Goal: Task Accomplishment & Management: Use online tool/utility

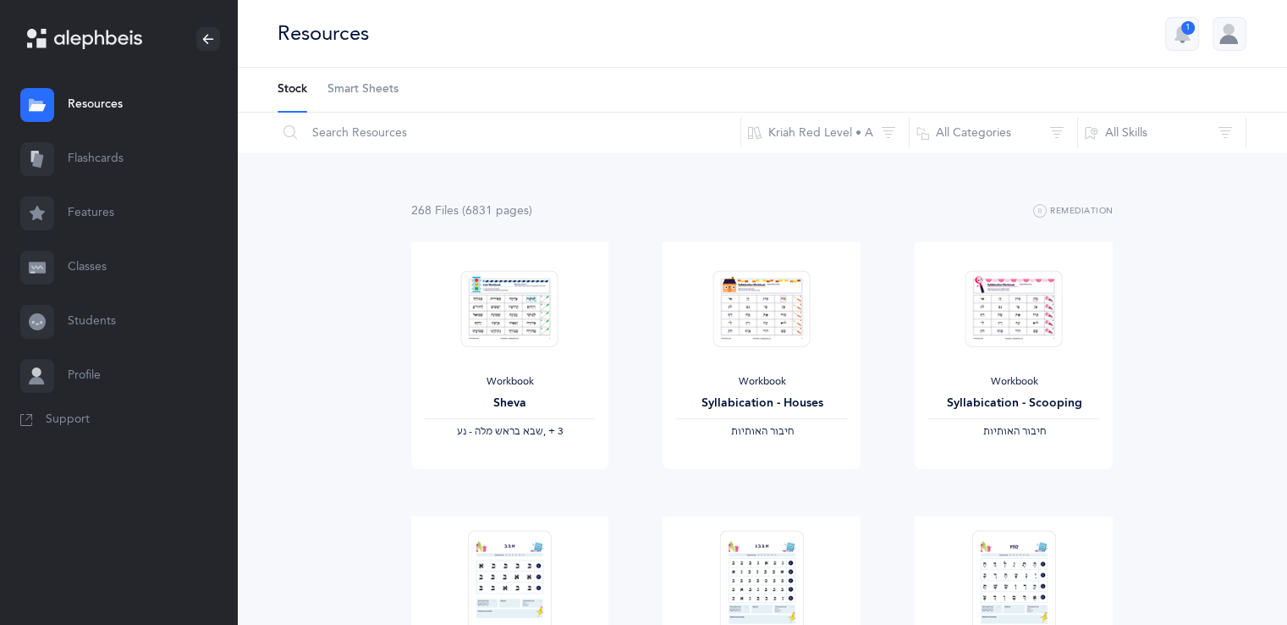
click at [106, 342] on link "Students" at bounding box center [118, 322] width 237 height 54
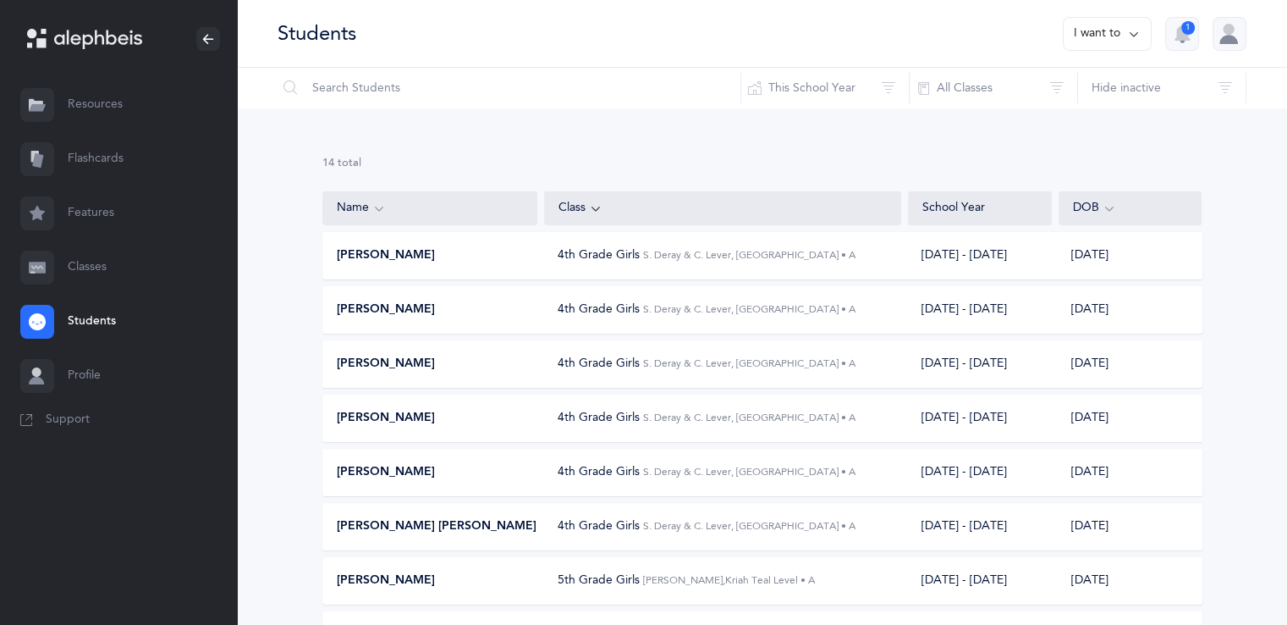
click at [1009, 257] on div "[DATE] - [DATE]" at bounding box center [979, 255] width 143 height 17
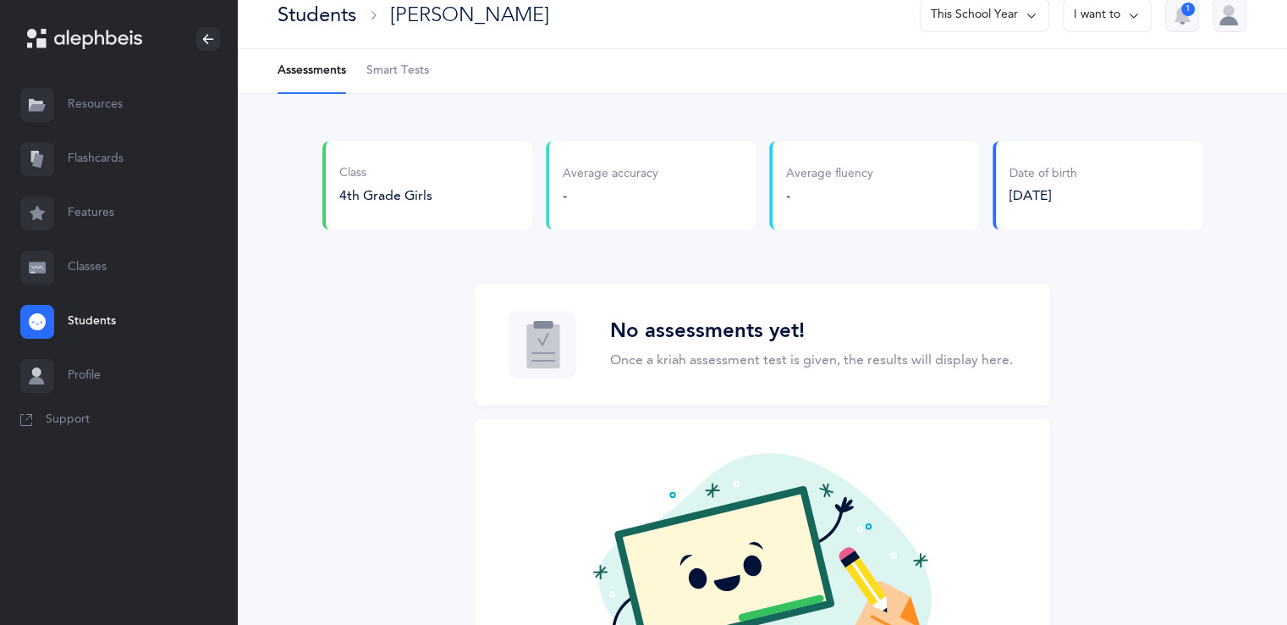
scroll to position [16, 0]
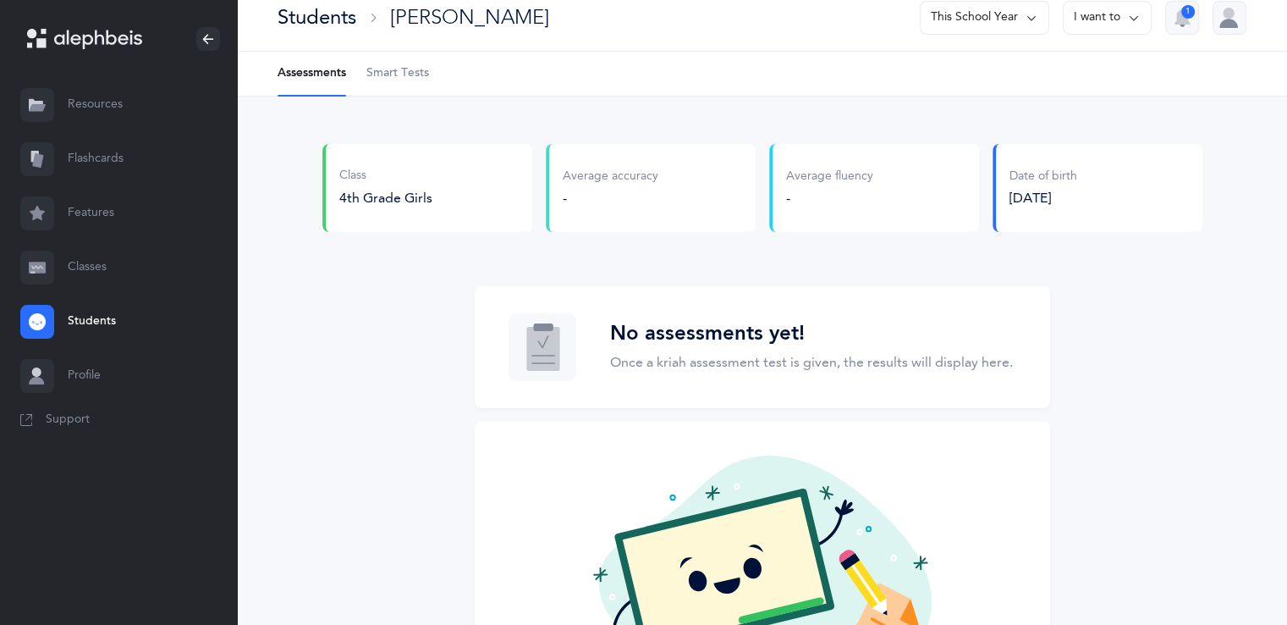
click at [422, 79] on span "Smart Tests" at bounding box center [398, 73] width 63 height 17
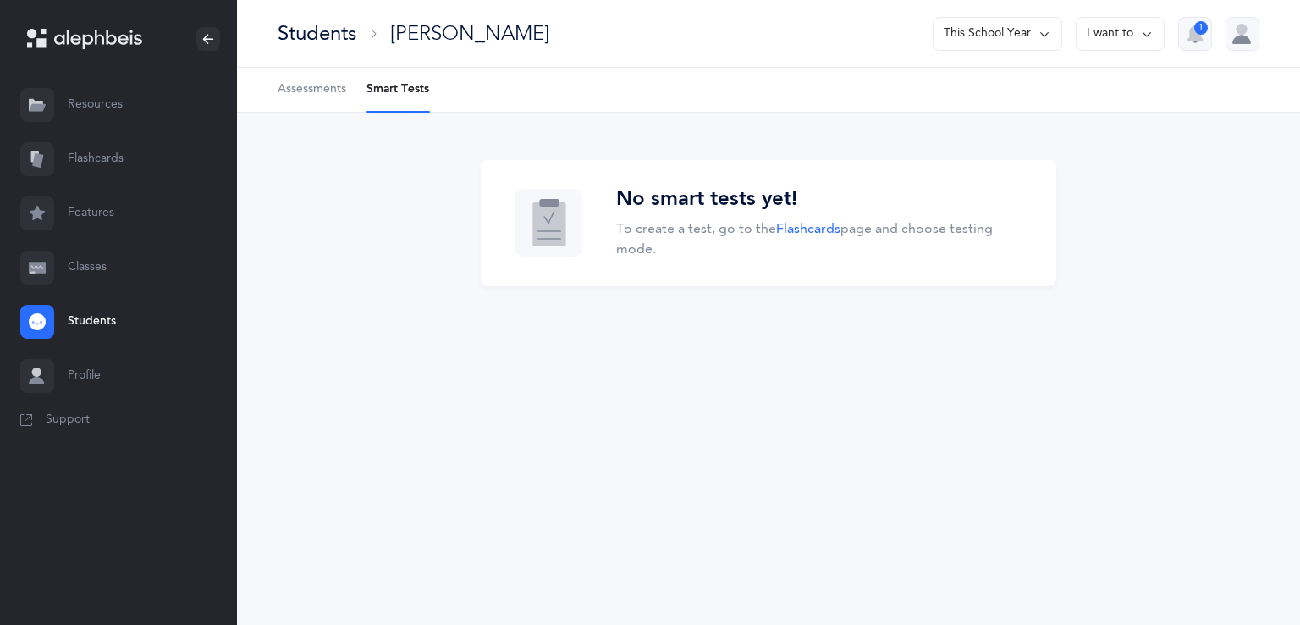
click at [106, 273] on link "Classes" at bounding box center [118, 267] width 237 height 54
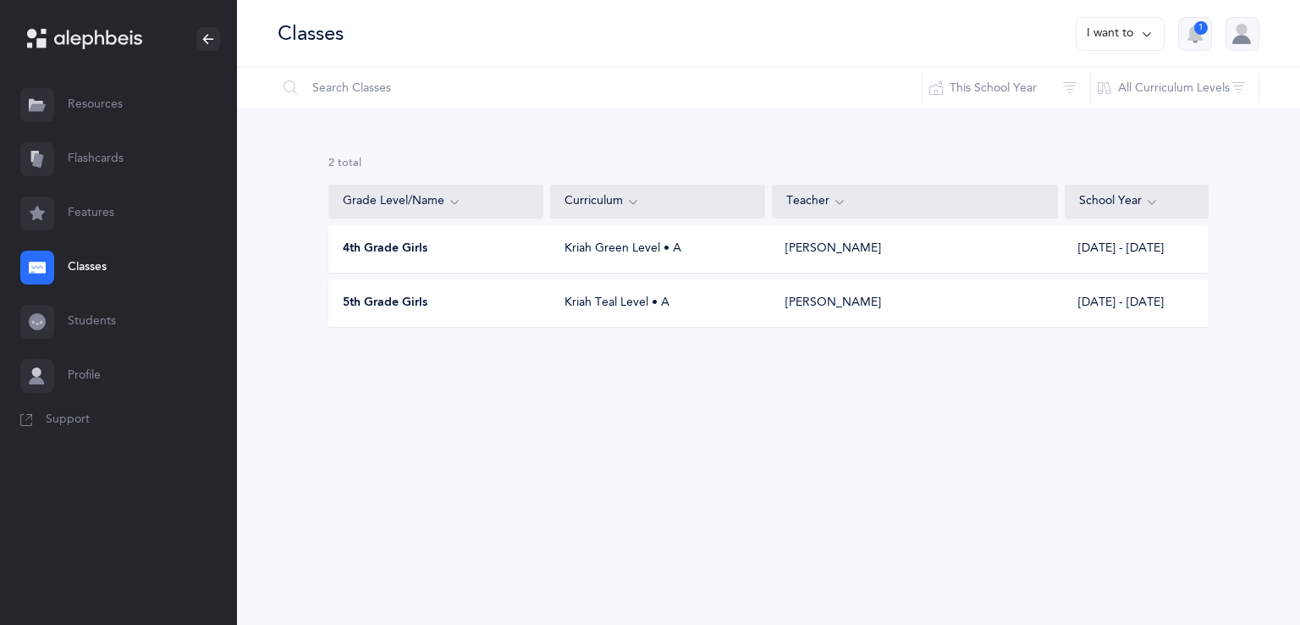
click at [401, 289] on div "5th Grade Girls Kriah Teal Level • A [PERSON_NAME] Lever [DATE] - [DATE]" at bounding box center [768, 302] width 880 height 47
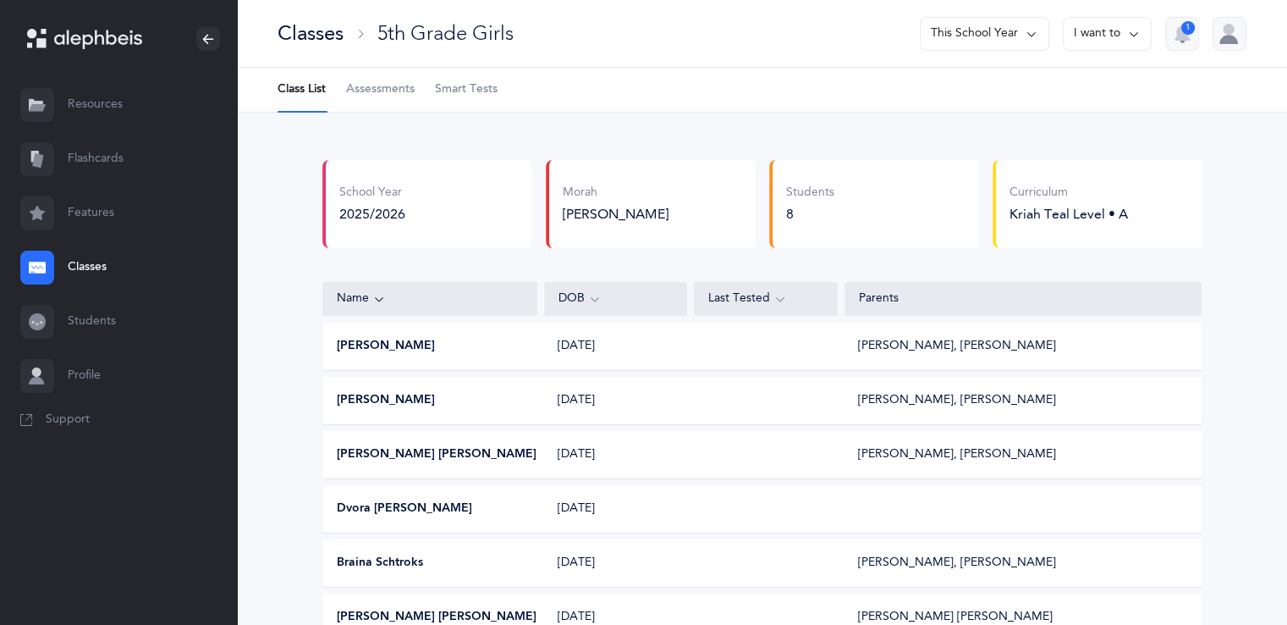
click at [725, 291] on div "Last Tested" at bounding box center [765, 298] width 115 height 19
click at [1112, 38] on button "I want to" at bounding box center [1107, 34] width 89 height 34
click at [1186, 33] on div "1" at bounding box center [1189, 28] width 14 height 14
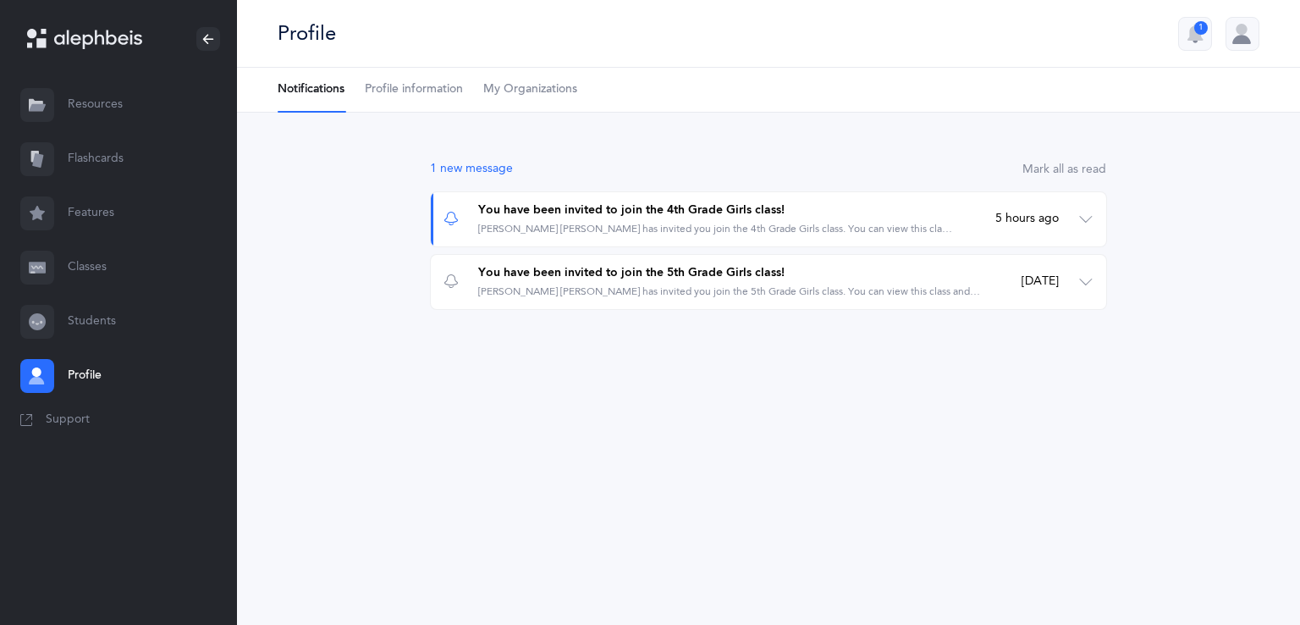
click at [531, 89] on span "My Organizations" at bounding box center [530, 89] width 94 height 17
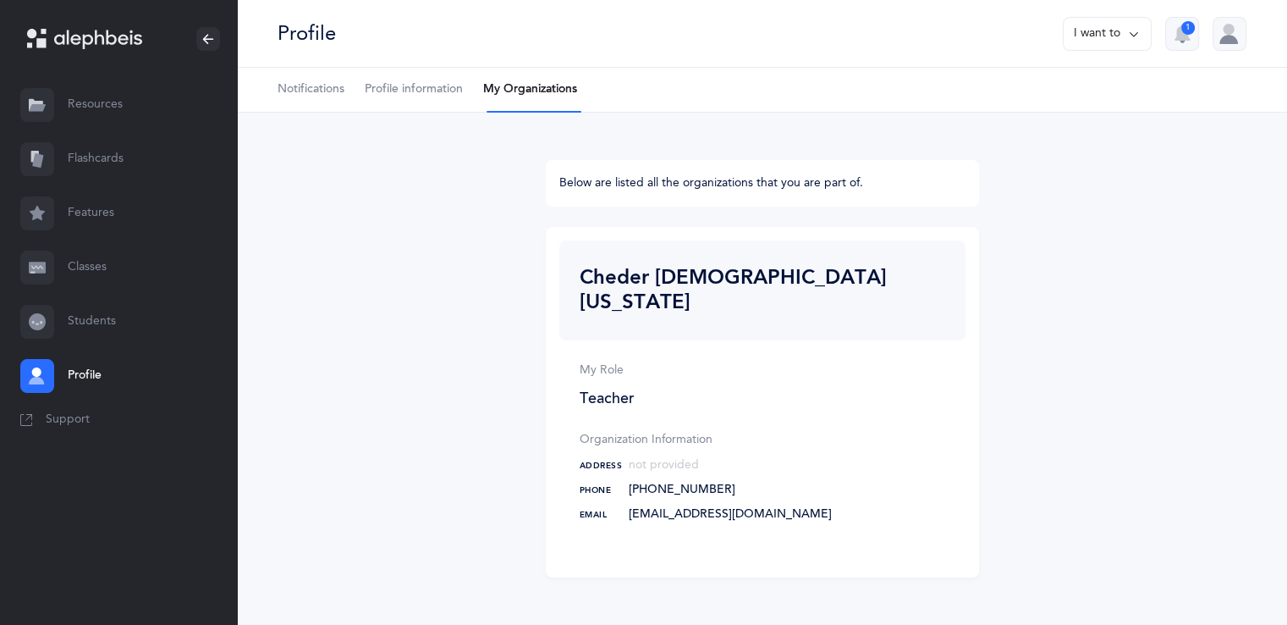
click at [308, 85] on span "Notifications" at bounding box center [311, 89] width 67 height 17
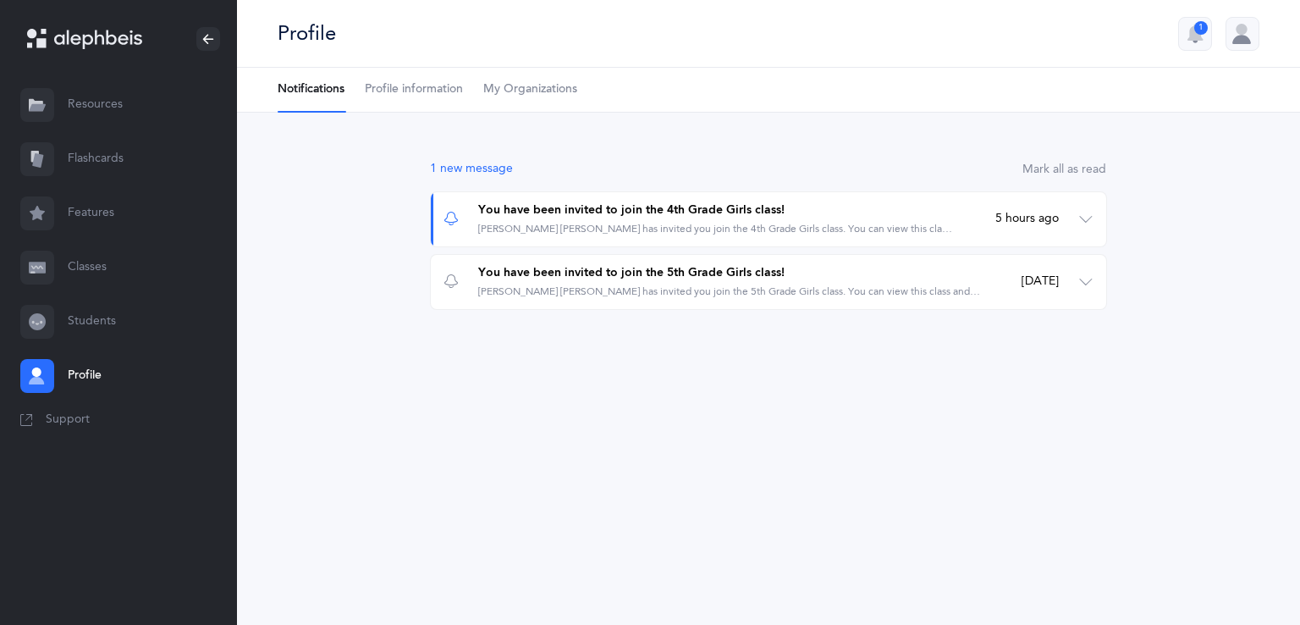
click at [102, 220] on link "Features" at bounding box center [118, 213] width 237 height 54
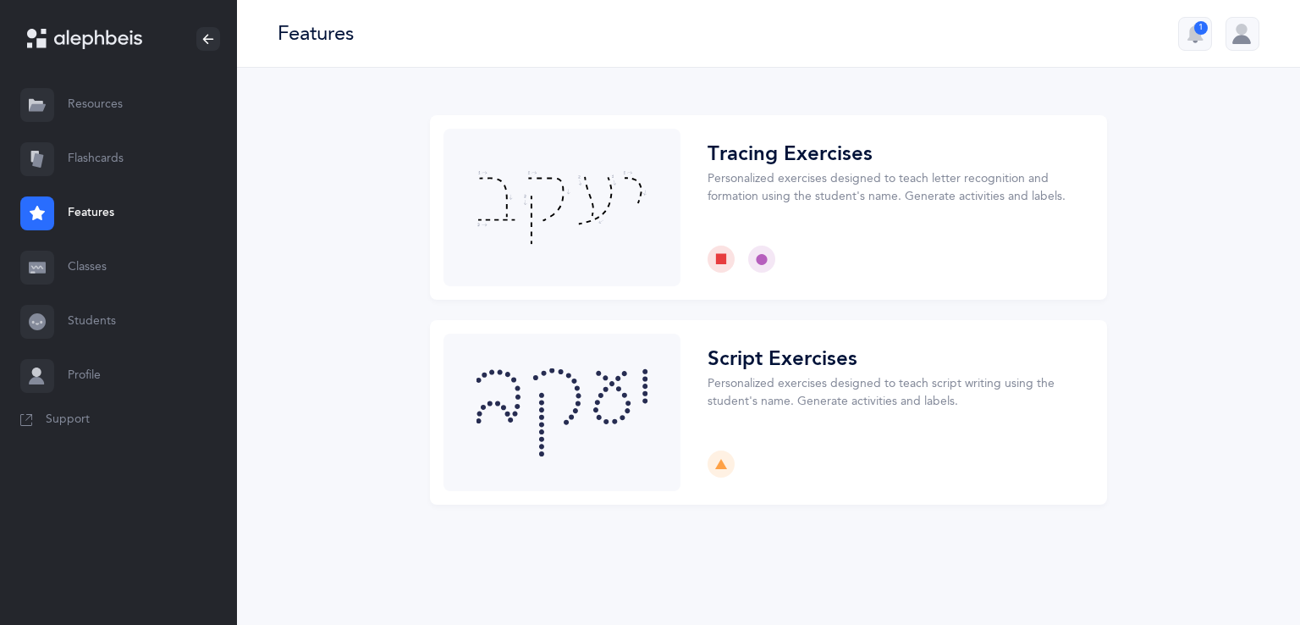
click at [91, 298] on link "Students" at bounding box center [118, 322] width 237 height 54
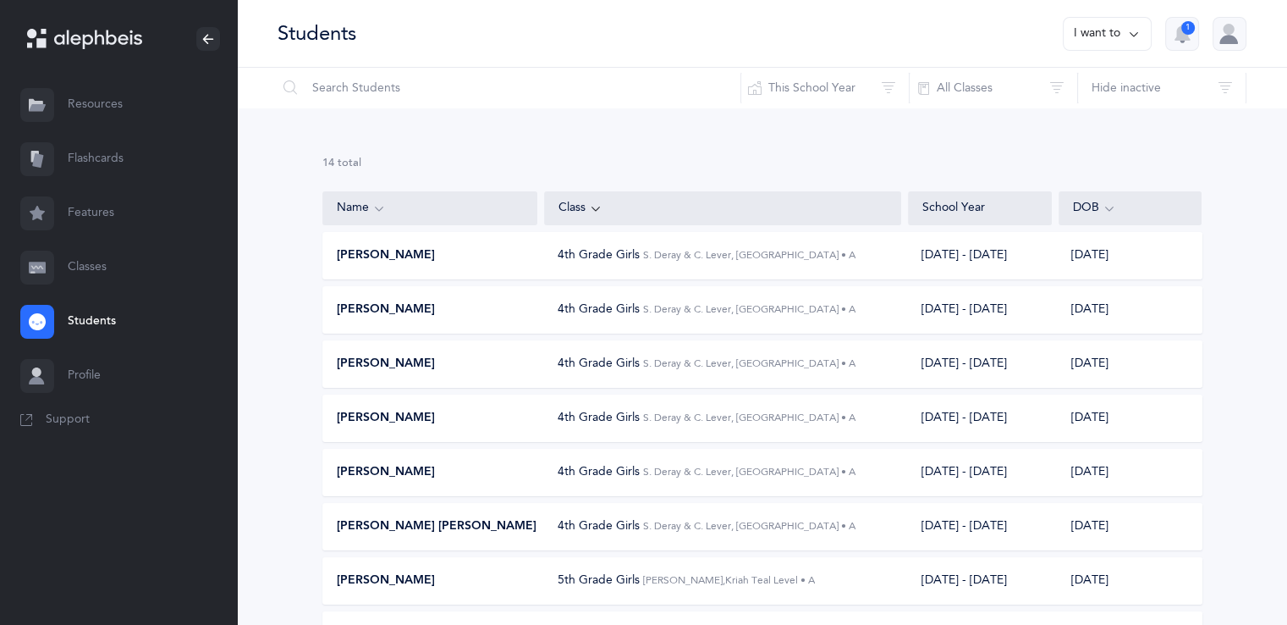
click at [1287, 431] on div "14 results total Name Class School Year DOB Yehudis Ezagui 4th Grade Girls S. D…" at bounding box center [762, 583] width 1050 height 950
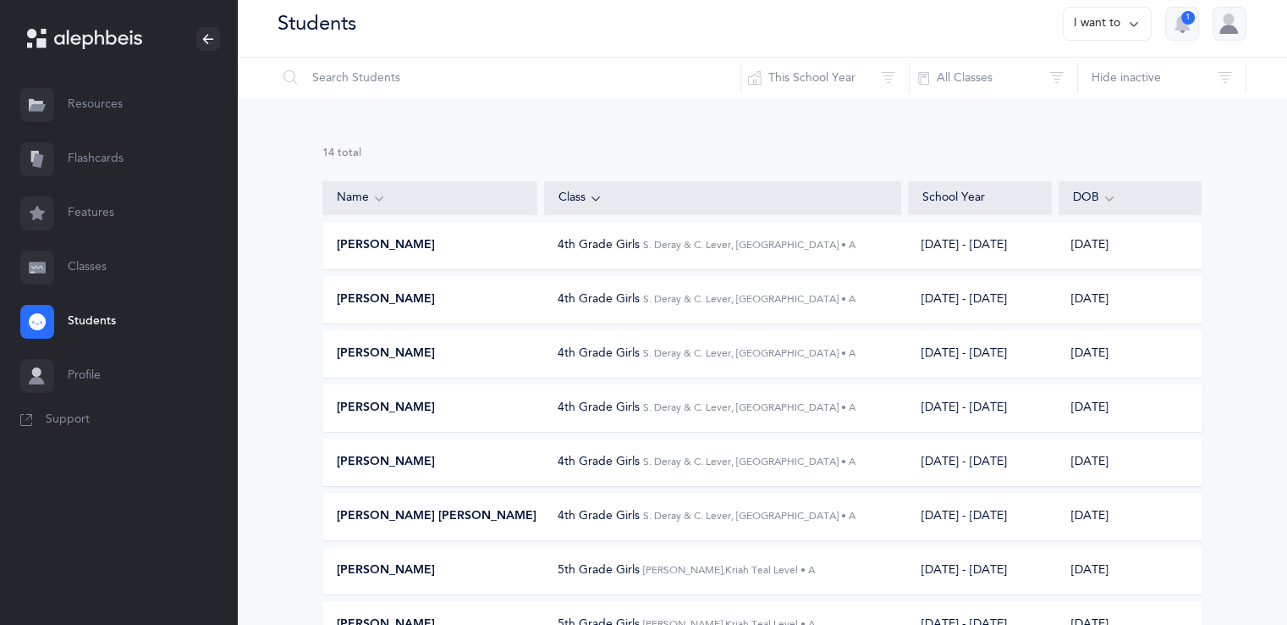
scroll to position [13, 0]
click at [811, 248] on span "S. Deray & C. Lever, [GEOGRAPHIC_DATA] • A" at bounding box center [749, 242] width 212 height 12
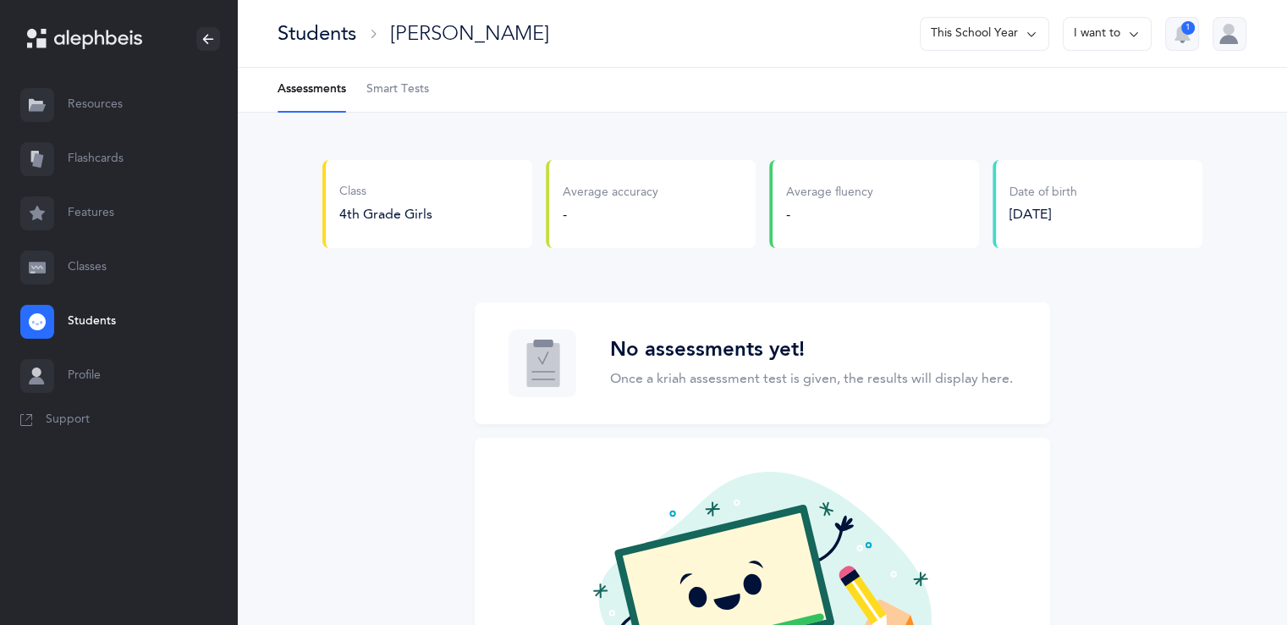
click at [1237, 312] on div "Class 4th Grade Girls Average accuracy - Average fluency - Date of birth 02/24/…" at bounding box center [762, 456] width 1050 height 686
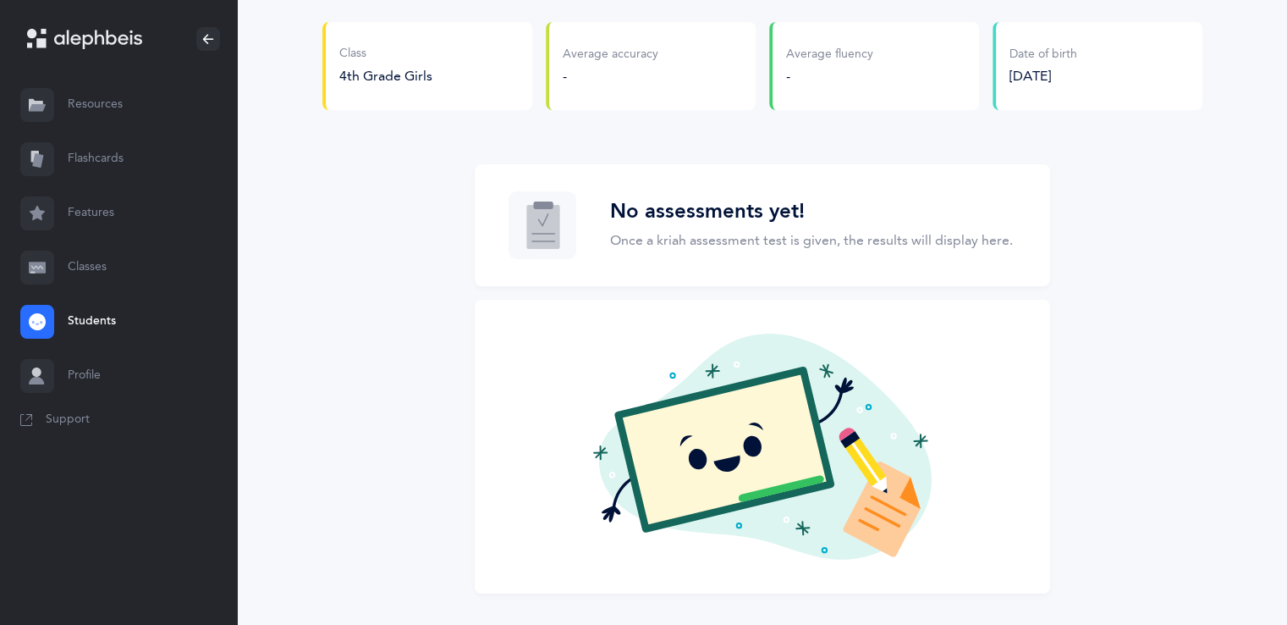
scroll to position [174, 0]
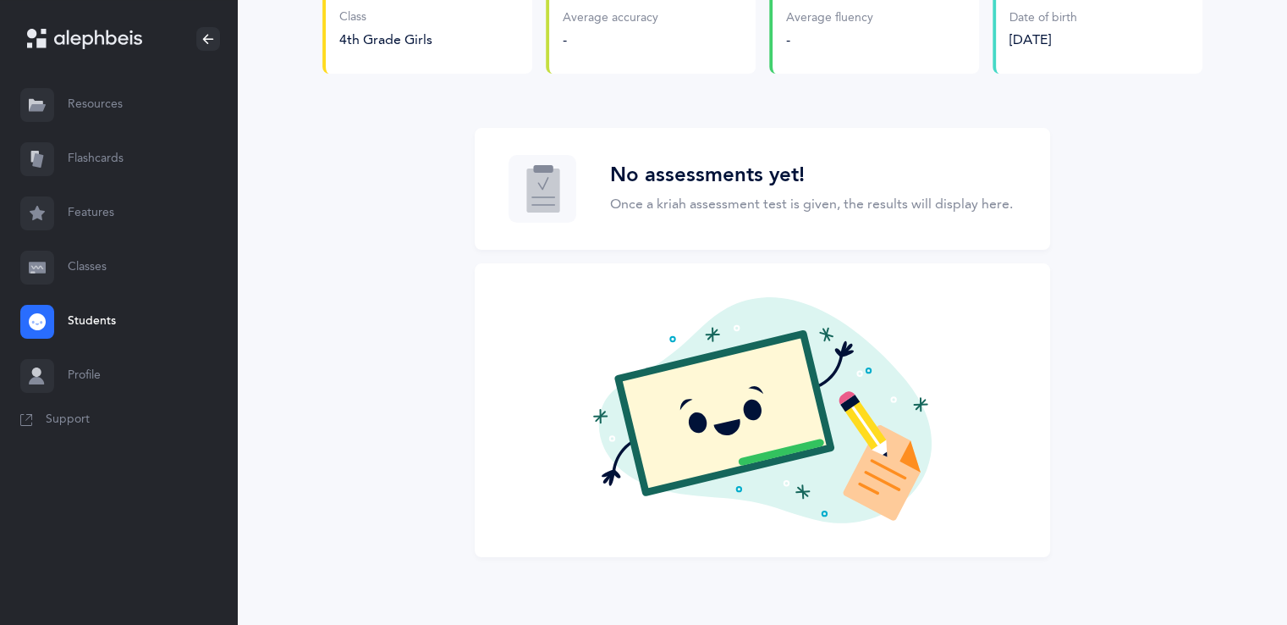
click at [845, 222] on div "No assessments yet! Once a kriah assessment test is given, the results will dis…" at bounding box center [763, 189] width 576 height 122
click at [91, 83] on link "Resources" at bounding box center [118, 105] width 237 height 54
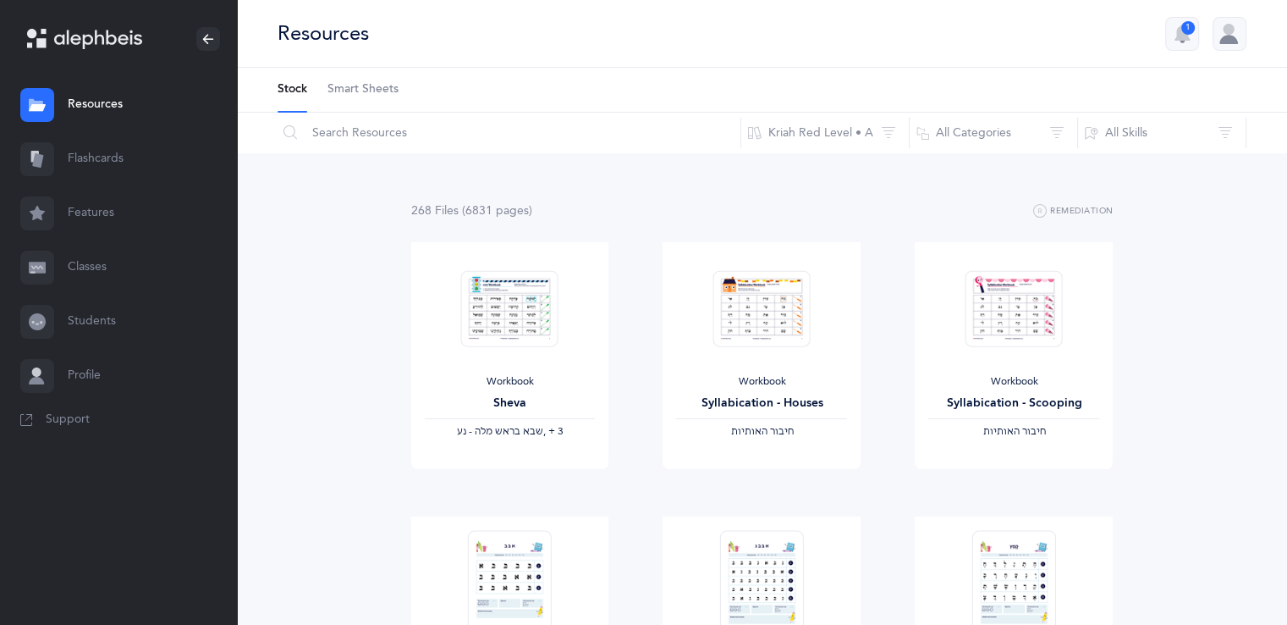
click at [396, 91] on span "Smart Sheets" at bounding box center [363, 89] width 71 height 17
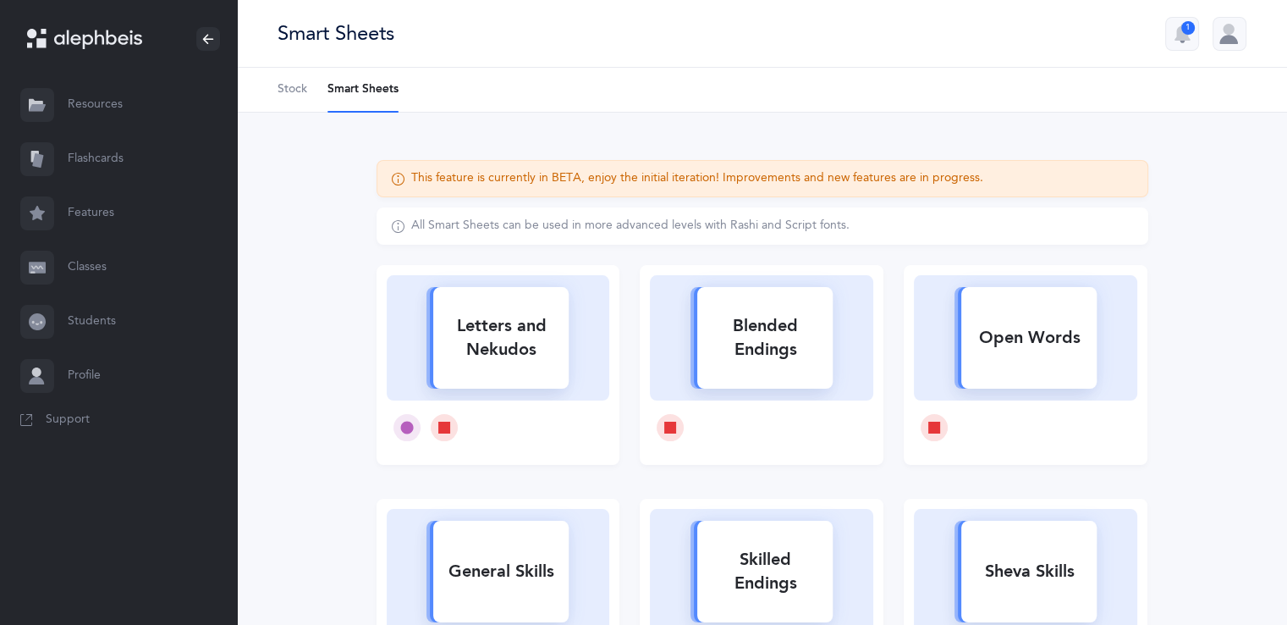
click at [116, 419] on link "Support" at bounding box center [118, 420] width 237 height 34
click at [91, 102] on link "Resources" at bounding box center [118, 105] width 237 height 54
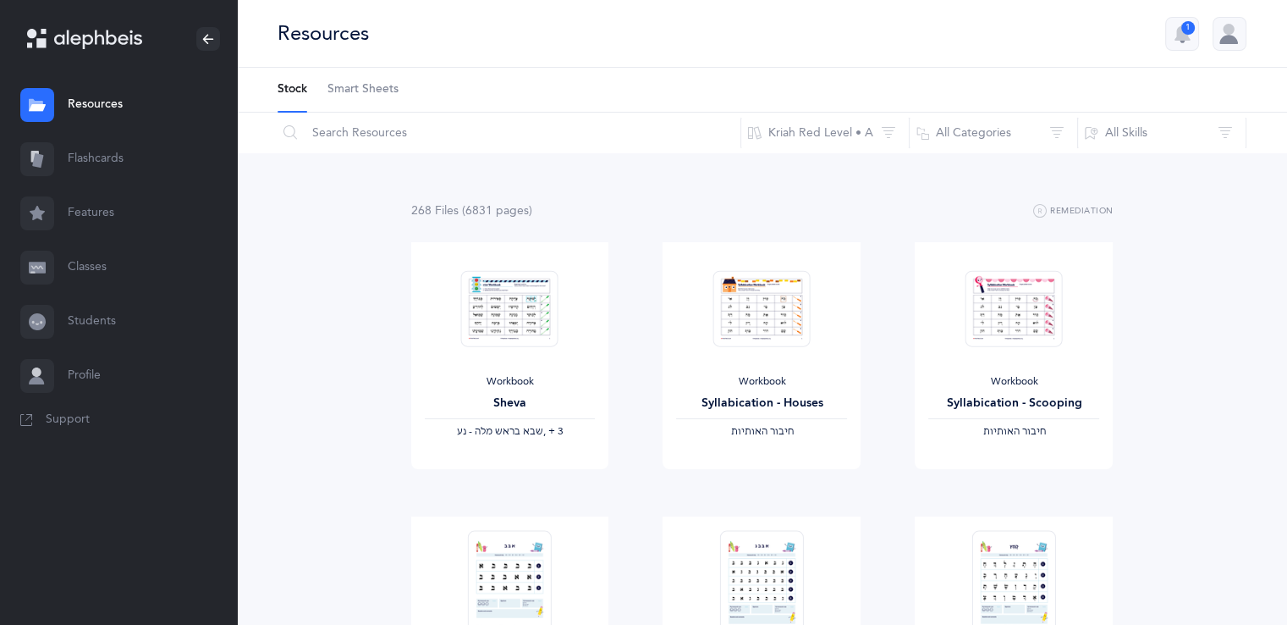
click at [84, 163] on link "Flashcards" at bounding box center [118, 159] width 237 height 54
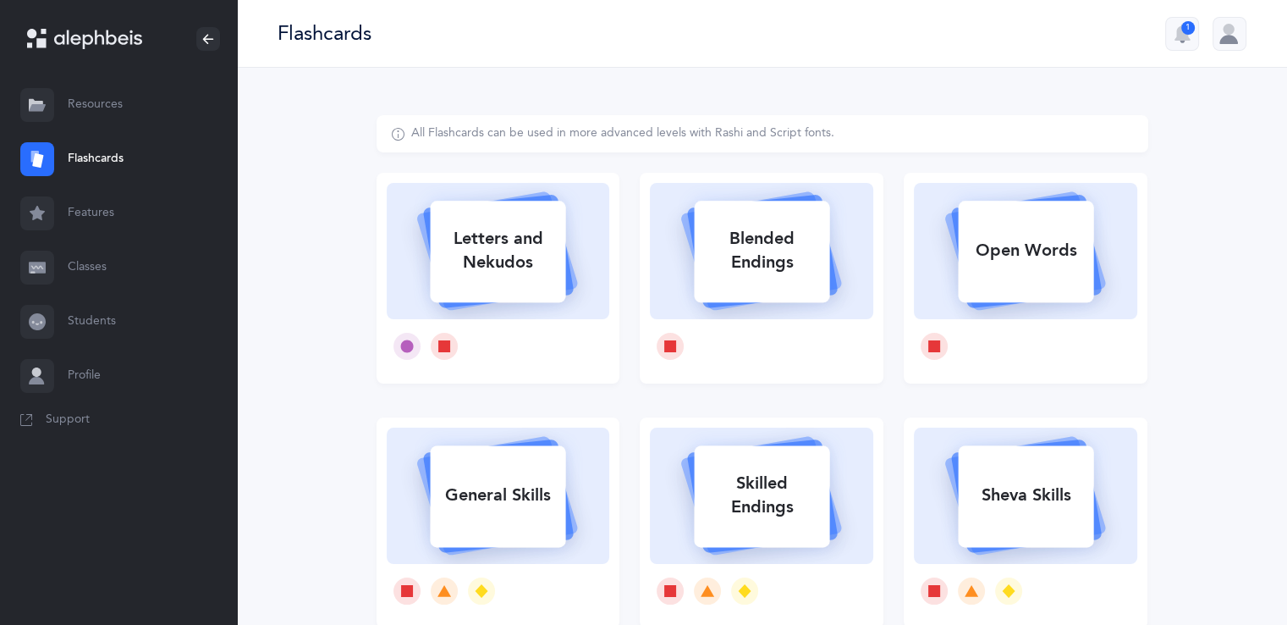
click at [74, 210] on link "Features" at bounding box center [118, 213] width 237 height 54
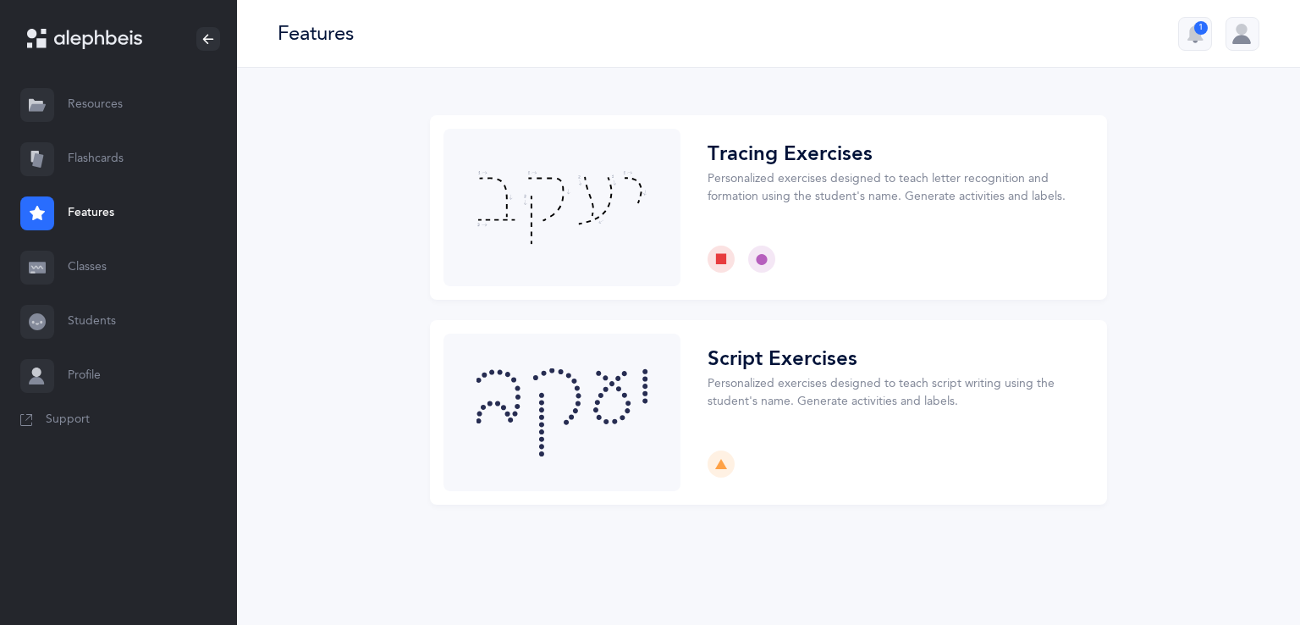
click at [64, 276] on link "Classes" at bounding box center [118, 267] width 237 height 54
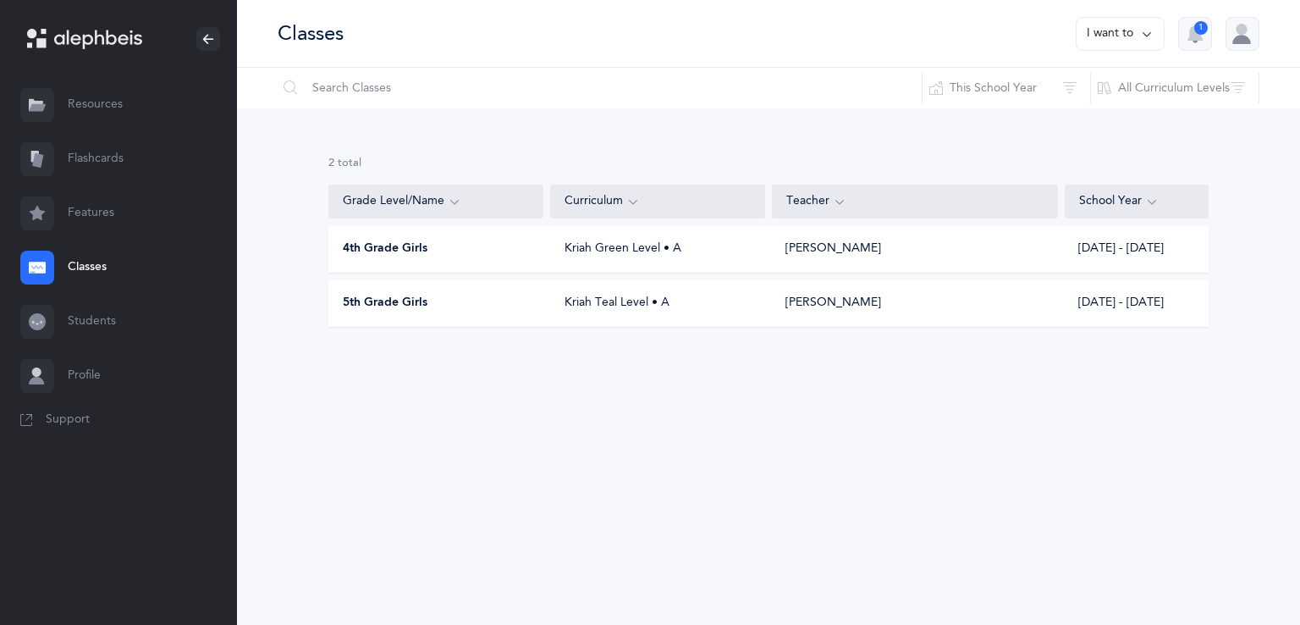
click at [533, 243] on div "4th Grade Girls" at bounding box center [436, 248] width 215 height 17
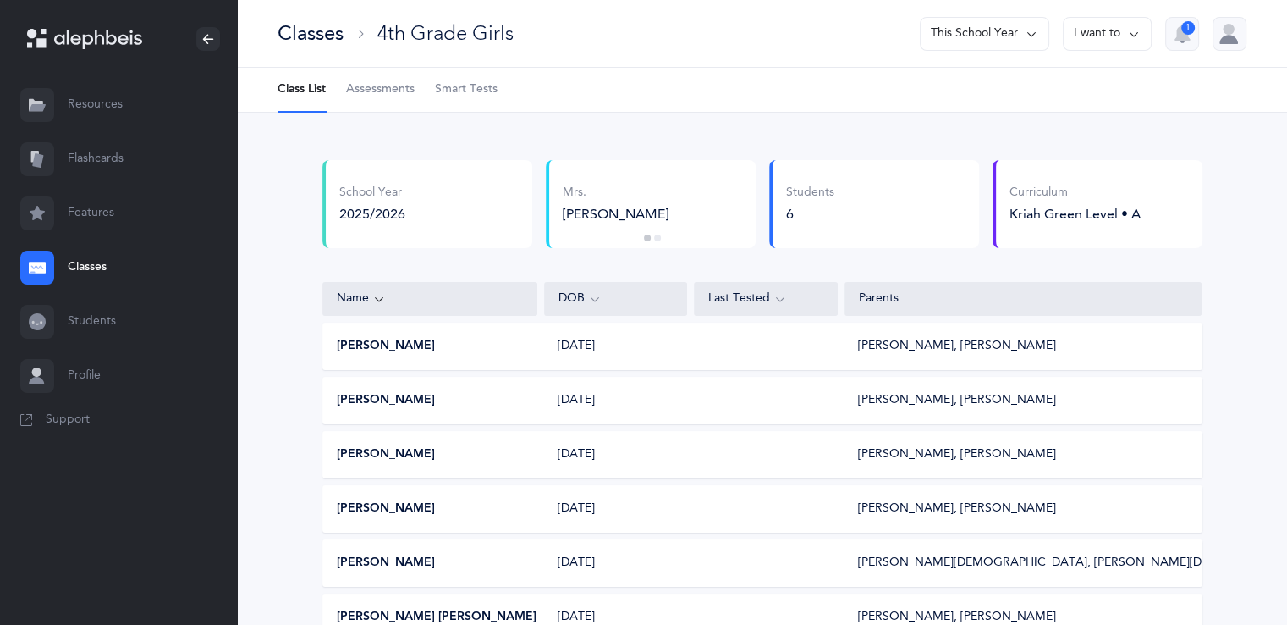
click at [447, 75] on link "Smart Tests" at bounding box center [466, 90] width 63 height 44
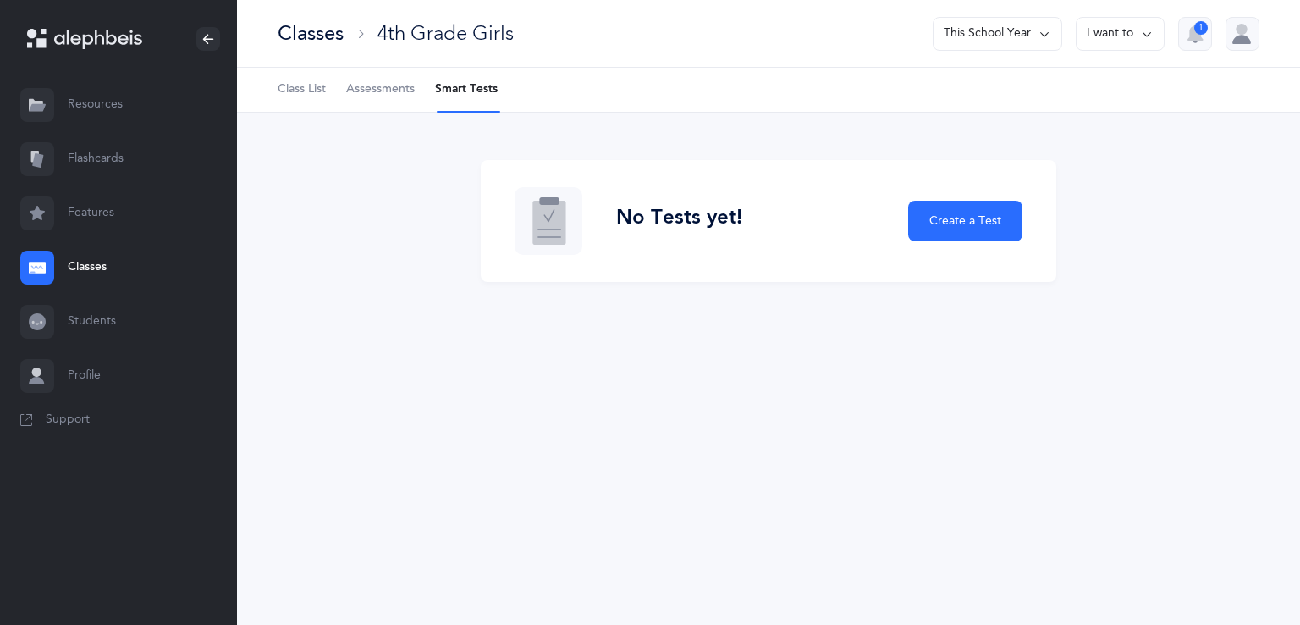
click at [398, 85] on span "Assessments" at bounding box center [380, 89] width 69 height 17
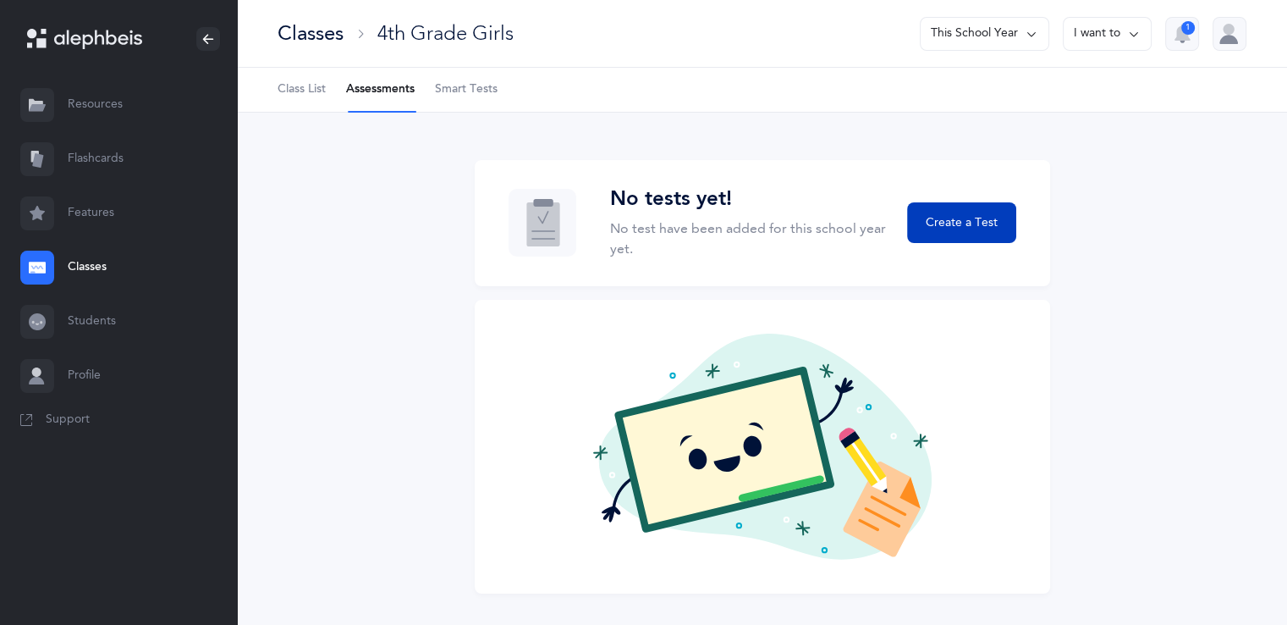
click at [984, 221] on span "Create a Test" at bounding box center [962, 223] width 72 height 18
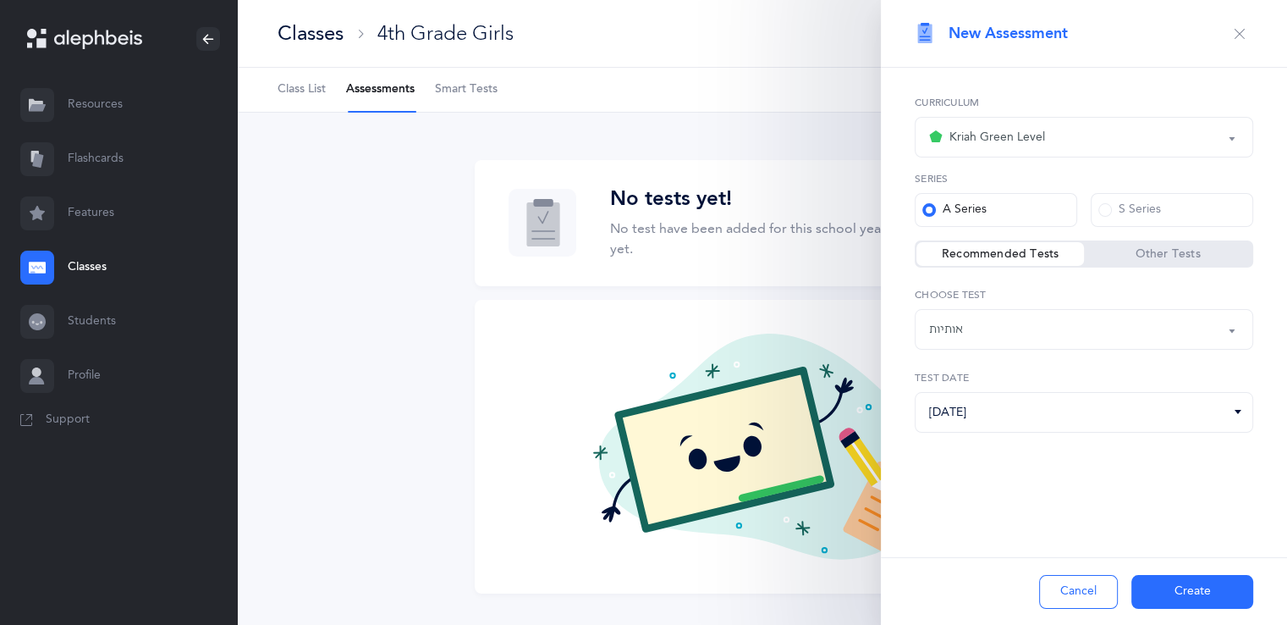
click at [1008, 339] on div "אותיות" at bounding box center [1084, 329] width 310 height 29
click at [1116, 264] on div "Other Tests" at bounding box center [1168, 254] width 168 height 24
click at [1100, 318] on div "אותיות" at bounding box center [1084, 329] width 310 height 29
click at [1004, 515] on link "Fluency 1-4" at bounding box center [1084, 516] width 310 height 34
select select "19"
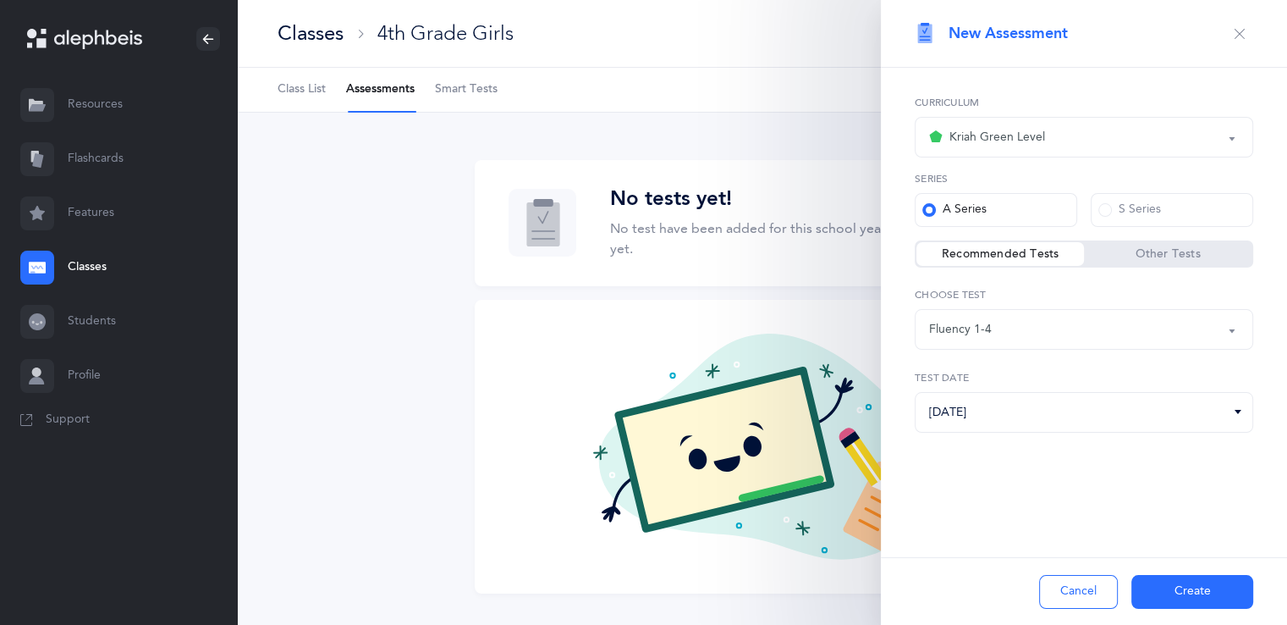
click at [1111, 210] on span at bounding box center [1106, 210] width 14 height 14
click at [0, 0] on input "S Series" at bounding box center [0, 0] width 0 height 0
click at [952, 211] on div "A Series" at bounding box center [955, 209] width 64 height 17
click at [0, 0] on input "A Series" at bounding box center [0, 0] width 0 height 0
click at [995, 323] on div "Fluency 1-4" at bounding box center [1084, 329] width 310 height 29
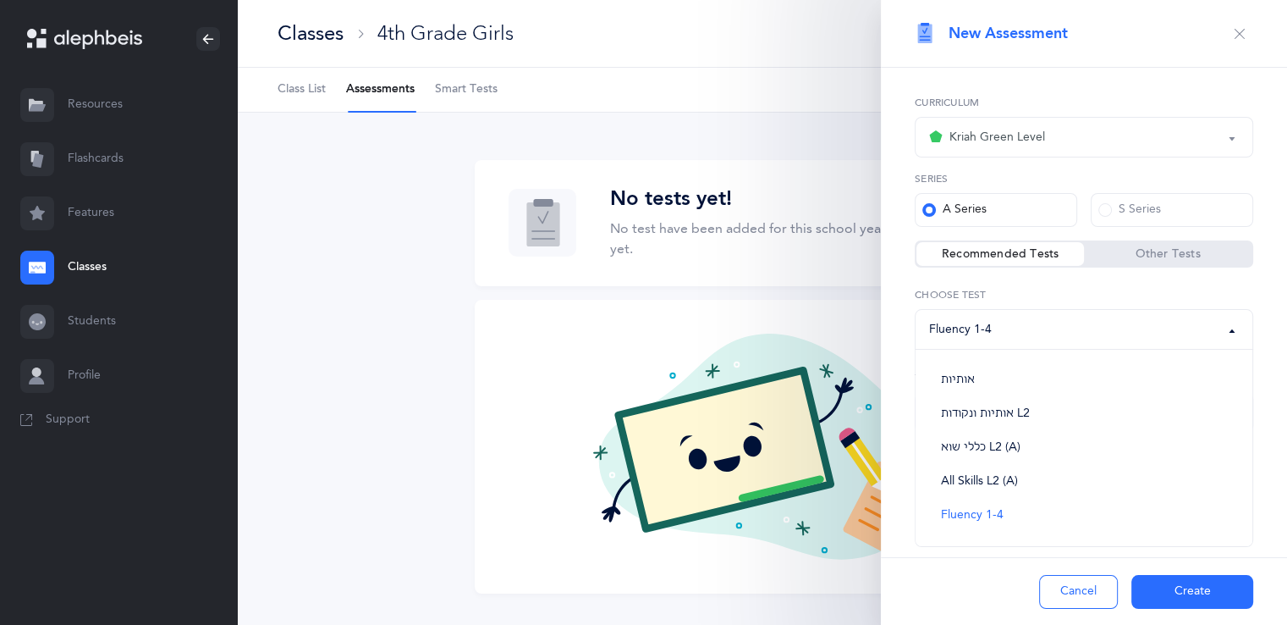
click at [1056, 326] on div "Fluency 1-4" at bounding box center [1084, 329] width 310 height 29
click at [1166, 582] on button "Create" at bounding box center [1193, 592] width 122 height 34
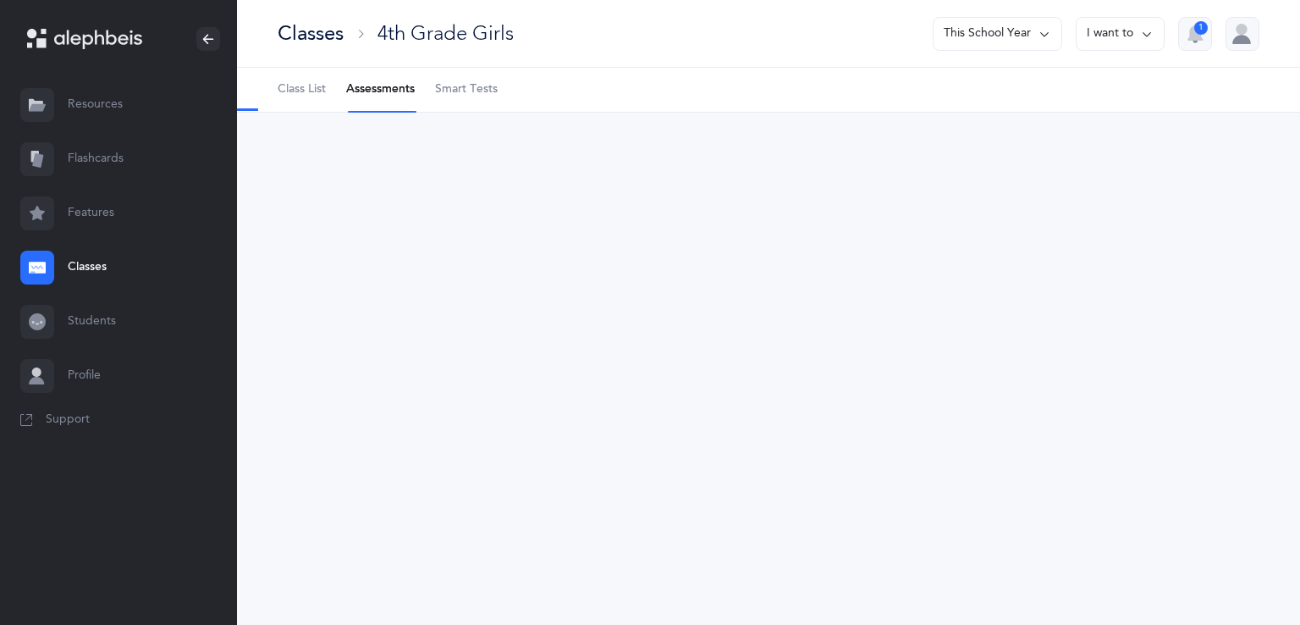
select select "19"
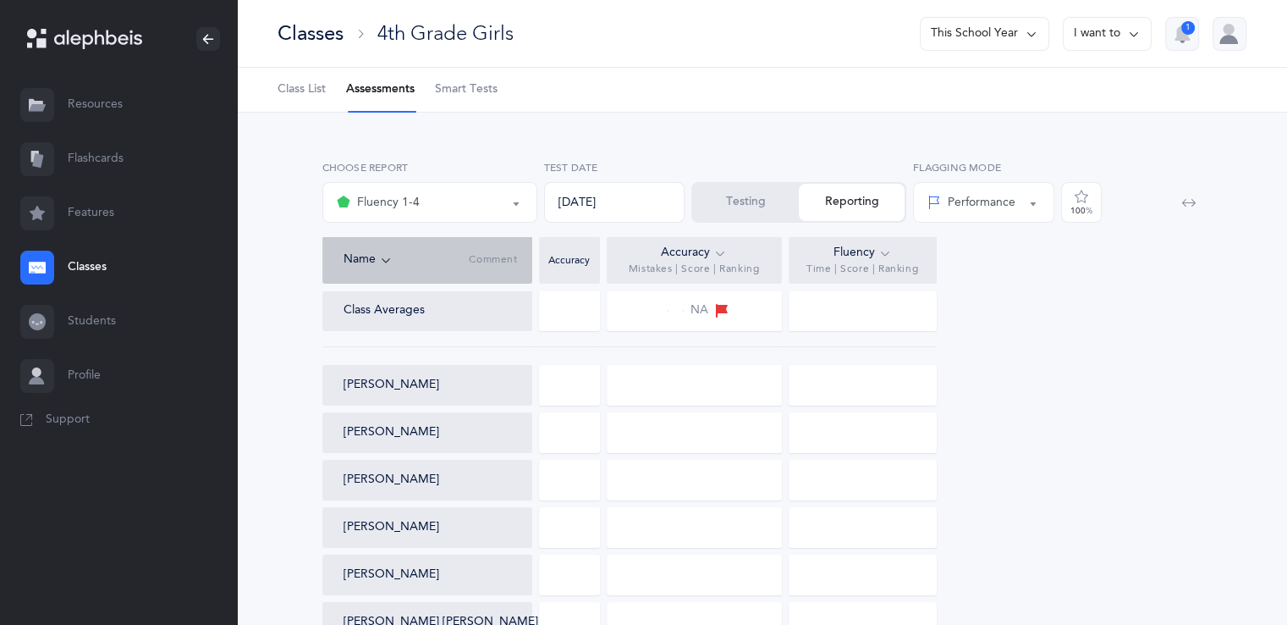
click at [588, 397] on div at bounding box center [569, 385] width 61 height 41
click at [471, 90] on span "Smart Tests" at bounding box center [466, 89] width 63 height 17
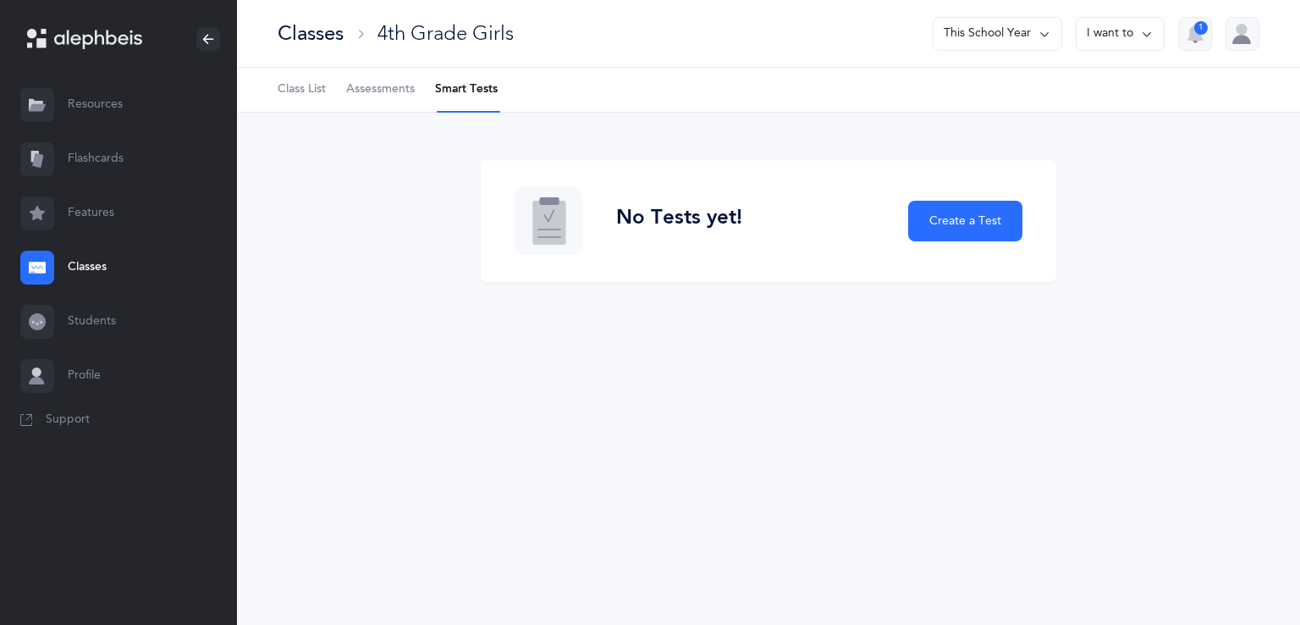
click at [471, 90] on li "Smart Tests" at bounding box center [466, 90] width 63 height 44
click at [380, 81] on span "Assessments" at bounding box center [380, 89] width 69 height 17
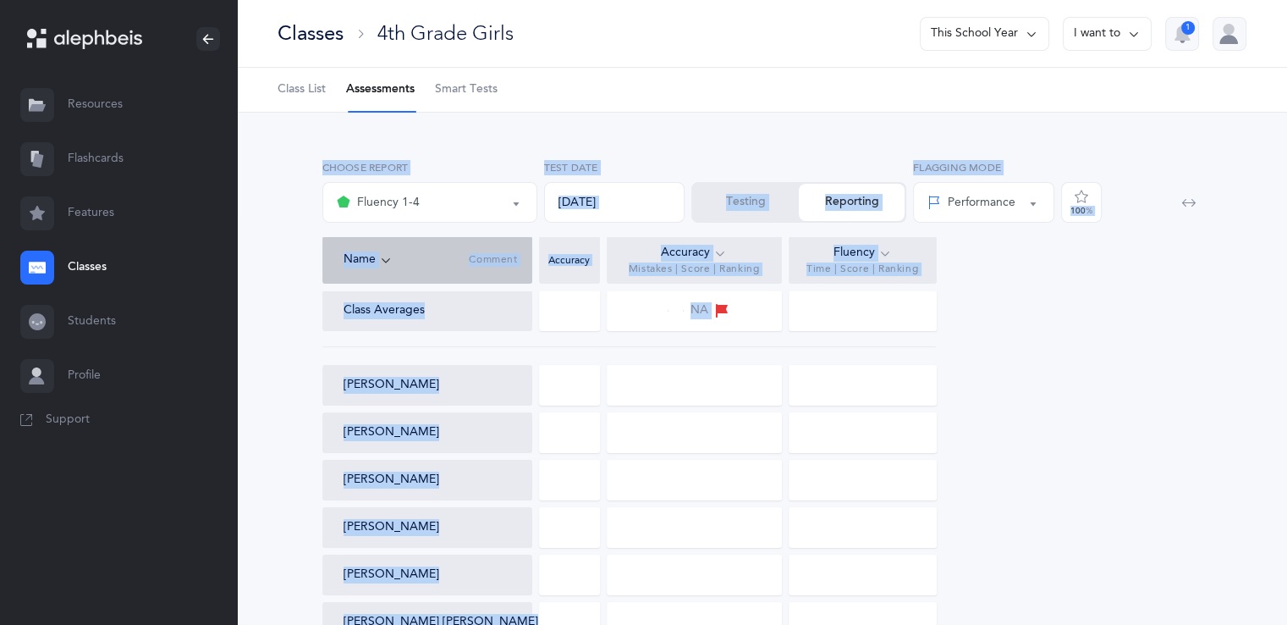
click at [1096, 359] on div "Class Averages NA Yehudis Ezagui Ita Sheina Katz Chana Kotlarsky Rivka Leibowit…" at bounding box center [762, 466] width 880 height 352
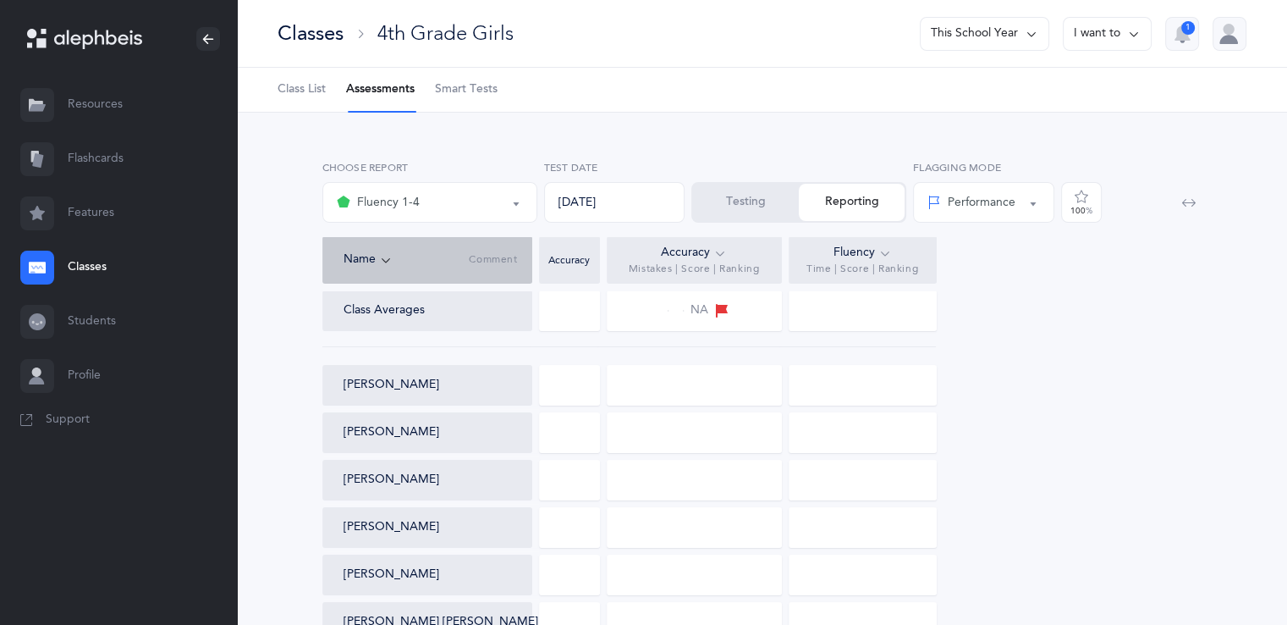
scroll to position [99, 0]
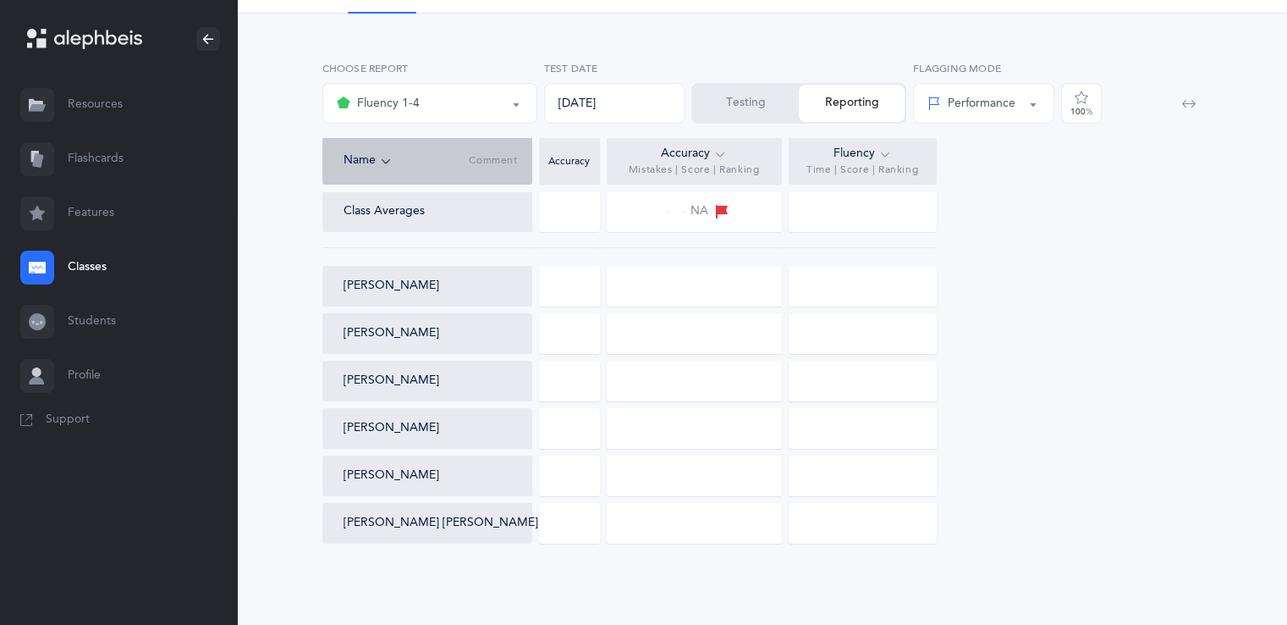
click at [682, 173] on span "Mistakes | Score | Ranking" at bounding box center [694, 170] width 131 height 14
click at [477, 284] on div "[PERSON_NAME]" at bounding box center [434, 286] width 181 height 17
click at [998, 89] on div "Performance" at bounding box center [984, 103] width 113 height 29
click at [866, 93] on div "Testing Reporting" at bounding box center [799, 103] width 215 height 41
click at [861, 102] on div "Testing Reporting" at bounding box center [799, 103] width 215 height 41
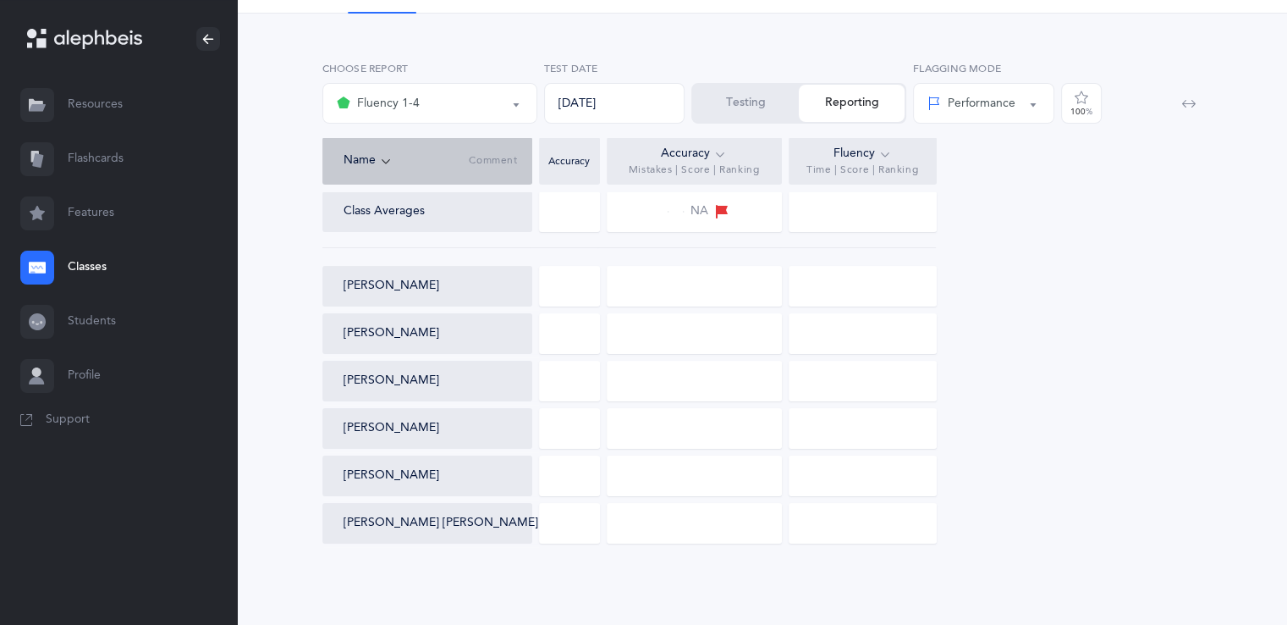
click at [807, 99] on div "Testing Reporting" at bounding box center [799, 103] width 215 height 41
click at [480, 107] on div "Fluency 1-4" at bounding box center [430, 103] width 186 height 29
click at [853, 232] on div "Class Averages NA Yehudis Ezagui Ita Sheina Katz Chana Kotlarsky Rivka Leibowit…" at bounding box center [762, 367] width 880 height 352
click at [121, 323] on link "Students" at bounding box center [118, 322] width 237 height 54
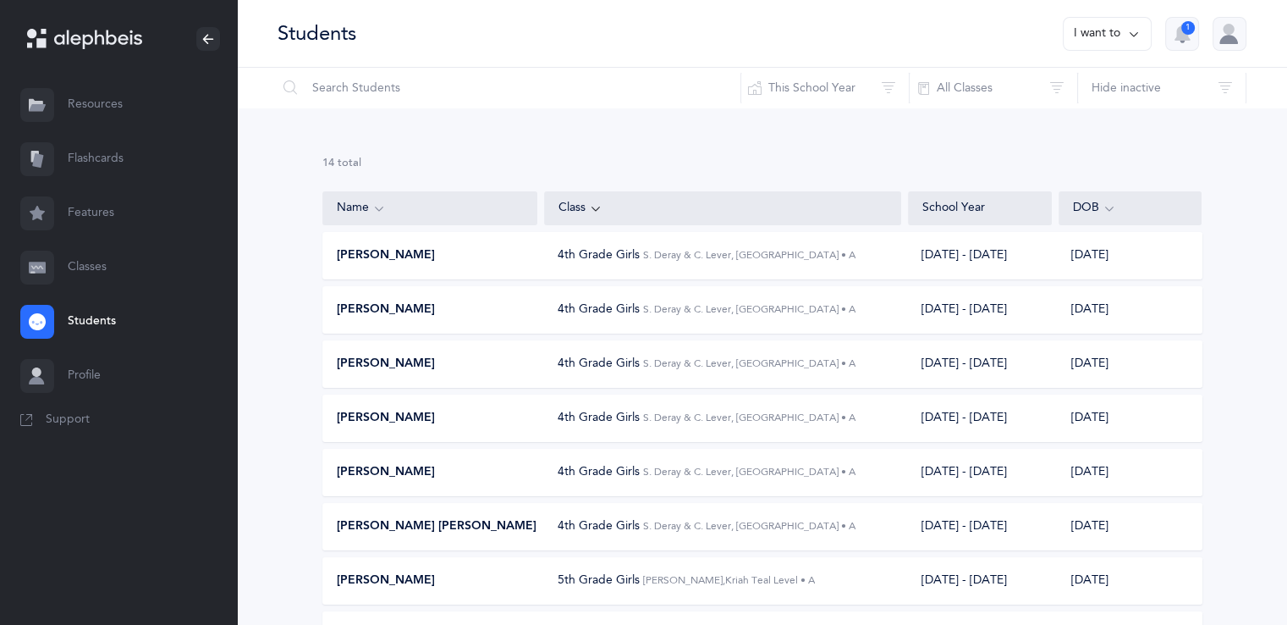
click at [413, 267] on div "Yehudis Ezagui 4th Grade Girls S. Deray & C. Lever, Kriah Green Level • A 2025 …" at bounding box center [762, 255] width 880 height 47
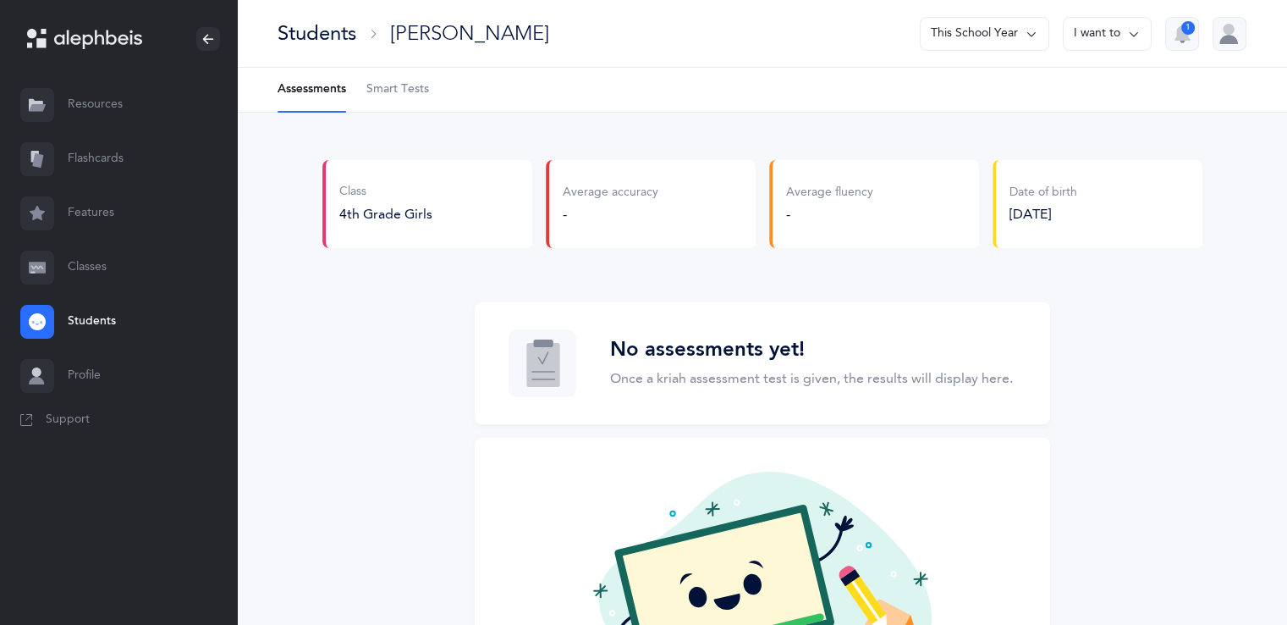
click at [98, 241] on link "Classes" at bounding box center [118, 267] width 237 height 54
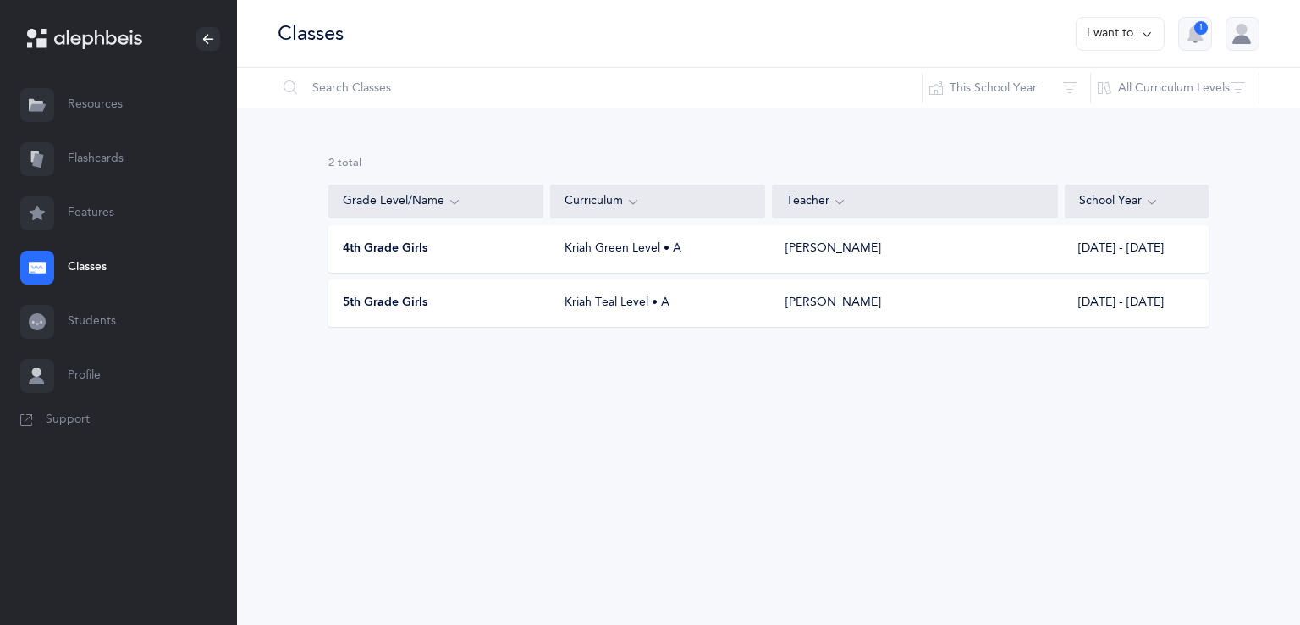
click at [415, 255] on span "4th Grade Girls" at bounding box center [385, 248] width 85 height 17
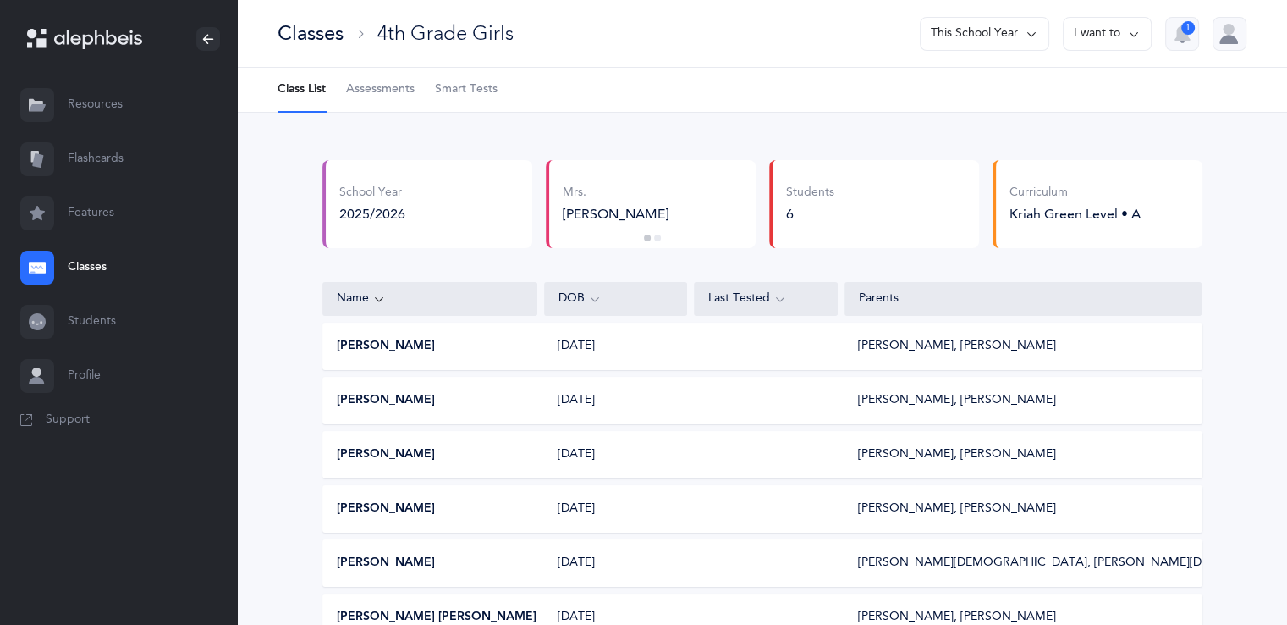
click at [445, 106] on link "Smart Tests" at bounding box center [466, 90] width 63 height 44
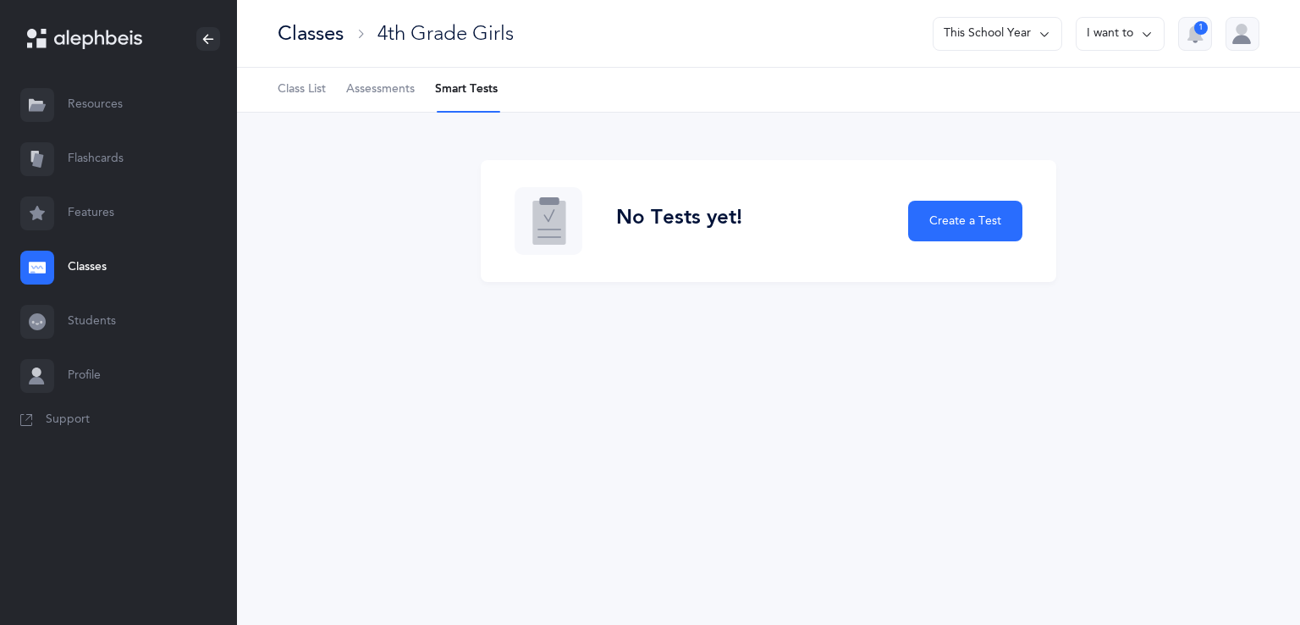
click at [389, 93] on span "Assessments" at bounding box center [380, 89] width 69 height 17
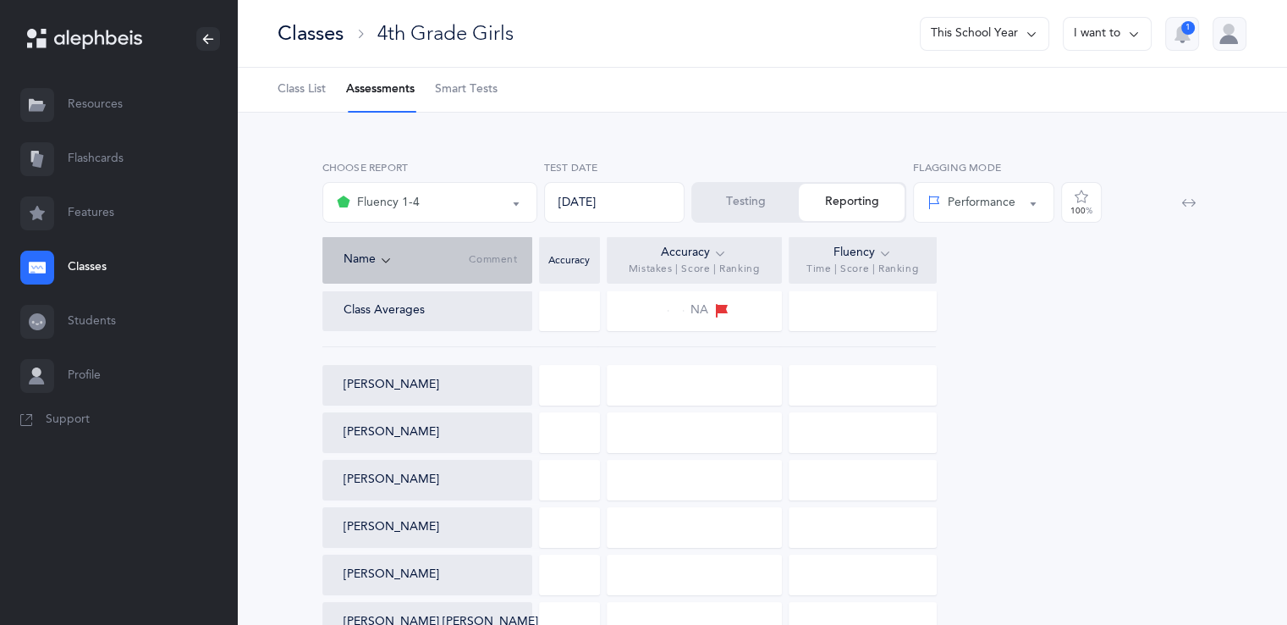
click at [378, 238] on div "Name Comment" at bounding box center [427, 259] width 210 height 47
click at [377, 244] on div "Name Comment" at bounding box center [427, 259] width 210 height 47
click at [480, 206] on div "Fluency 1-4" at bounding box center [430, 202] width 186 height 29
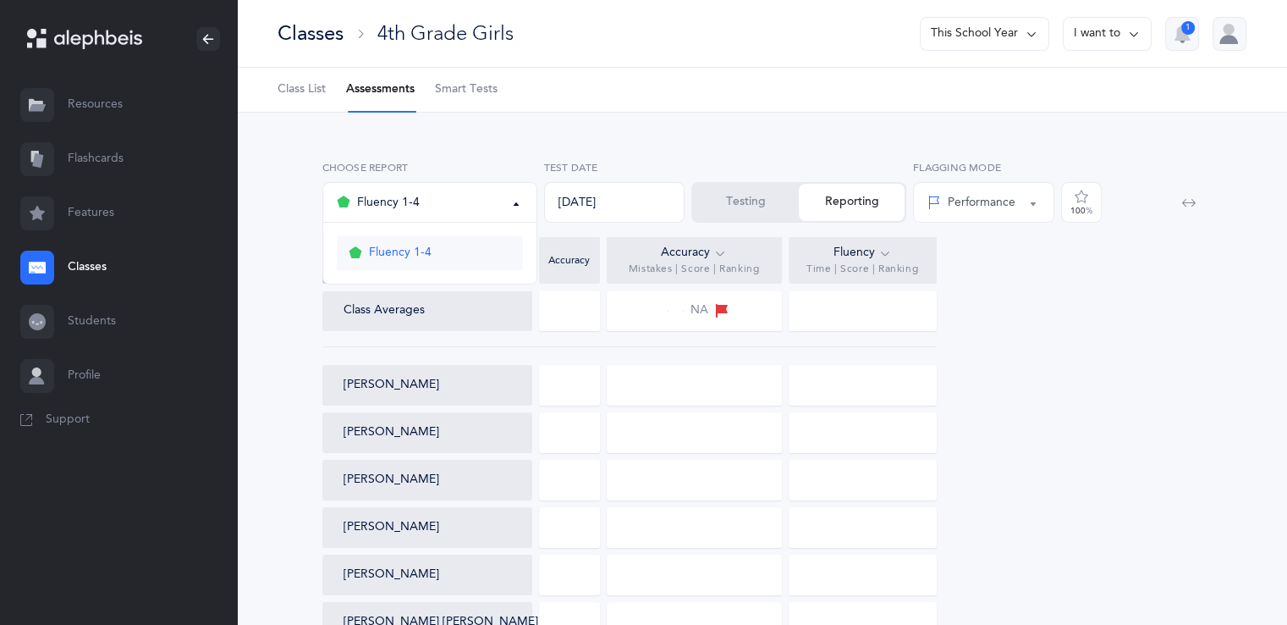
click at [441, 255] on link "Fluency 1-4" at bounding box center [430, 253] width 186 height 34
select select "19"
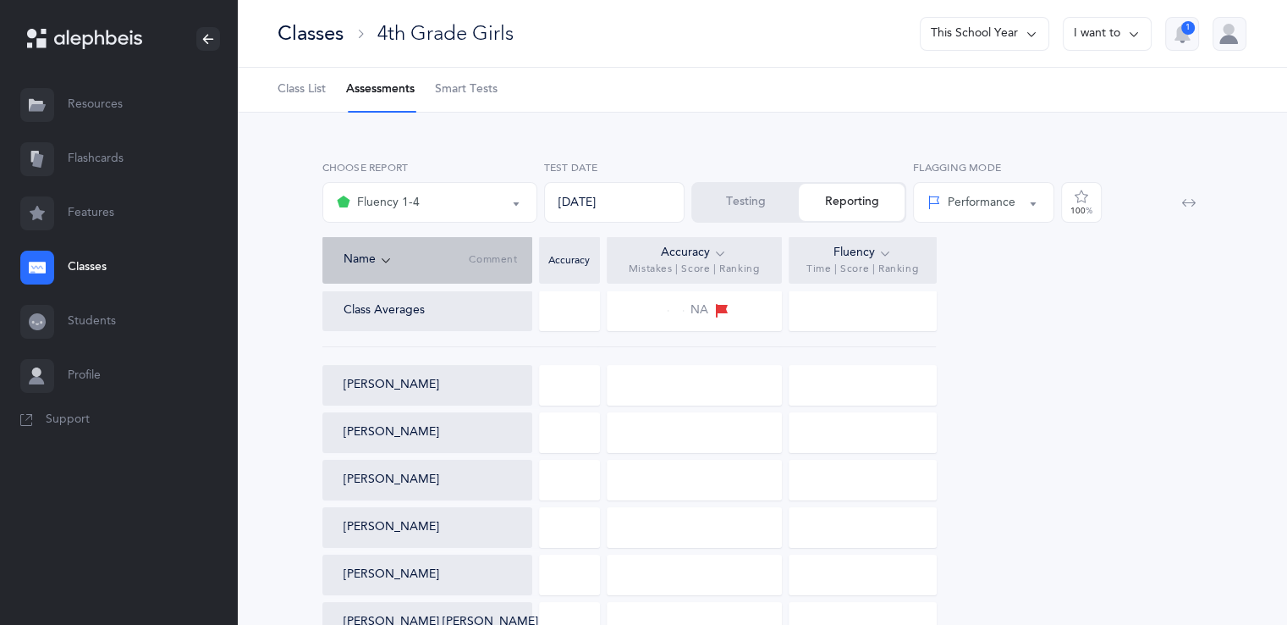
click at [870, 208] on div "Testing Reporting" at bounding box center [799, 202] width 215 height 41
click at [871, 262] on div "Fluency" at bounding box center [863, 253] width 58 height 19
click at [714, 249] on icon at bounding box center [721, 253] width 14 height 19
click at [1097, 55] on div "Classes 4th Grade Girls This School Year I want to 1" at bounding box center [762, 34] width 1050 height 68
click at [1097, 47] on button "I want to" at bounding box center [1107, 34] width 89 height 34
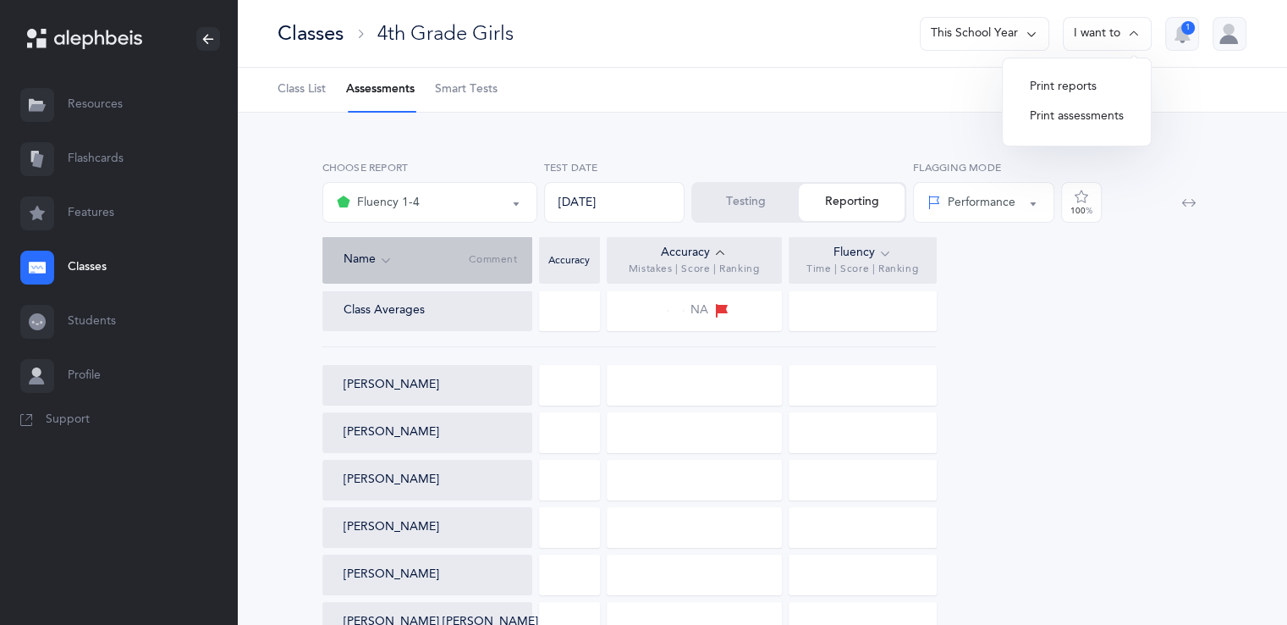
click at [1094, 45] on button "I want to" at bounding box center [1107, 34] width 89 height 34
click at [1000, 25] on button "This School Year" at bounding box center [985, 34] width 130 height 34
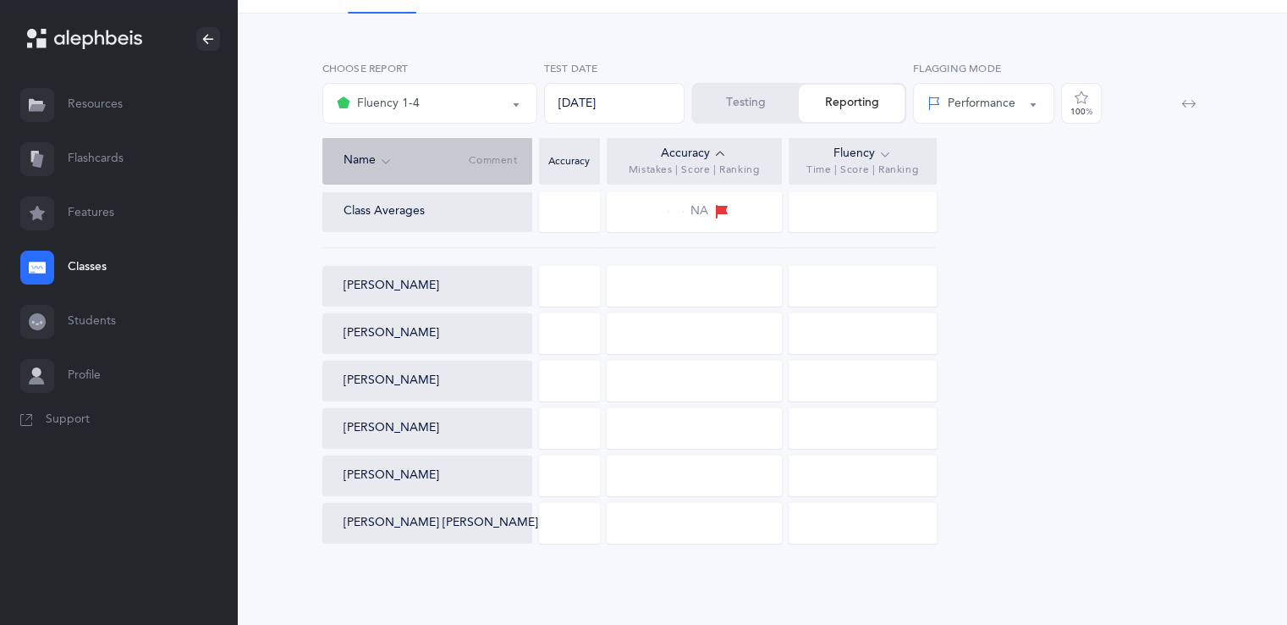
click at [812, 403] on div "Class Averages NA Yehudis Ezagui Ita Sheina Katz Chana Kotlarsky Rivka Leibowit…" at bounding box center [762, 367] width 880 height 352
drag, startPoint x: 812, startPoint y: 403, endPoint x: 913, endPoint y: -27, distance: 441.8
click at [913, 0] on html "Chaya Lever Resources Resources Flashcards Flashcards Features Features Classes…" at bounding box center [643, 263] width 1287 height 724
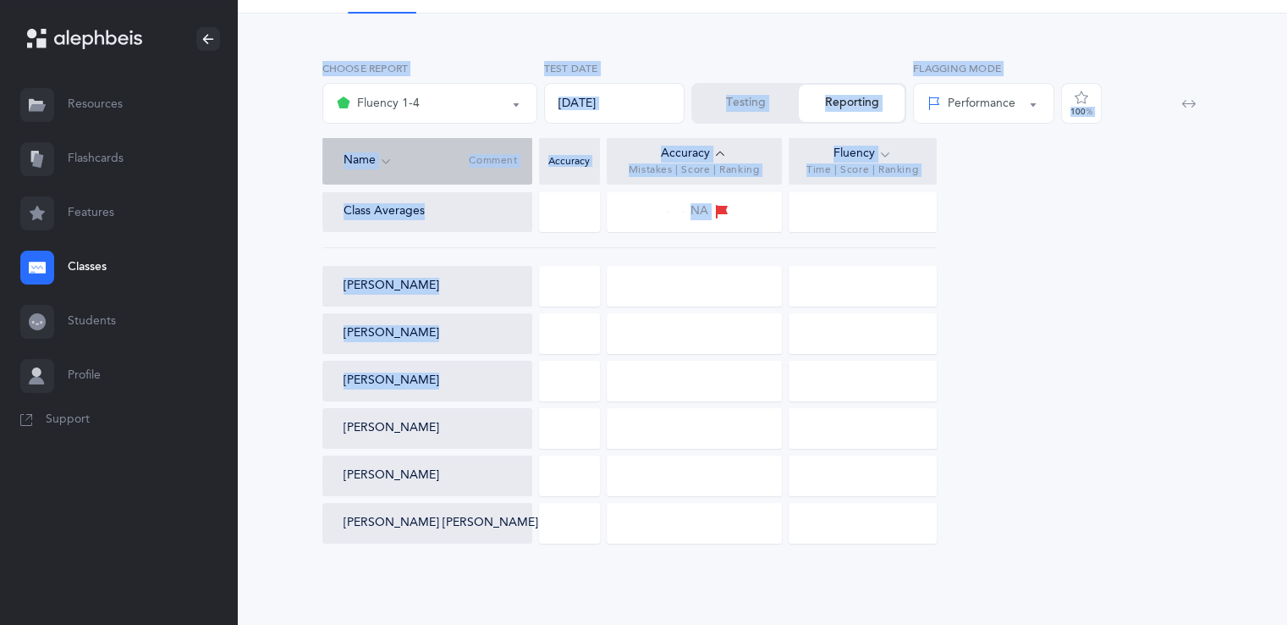
scroll to position [19, 0]
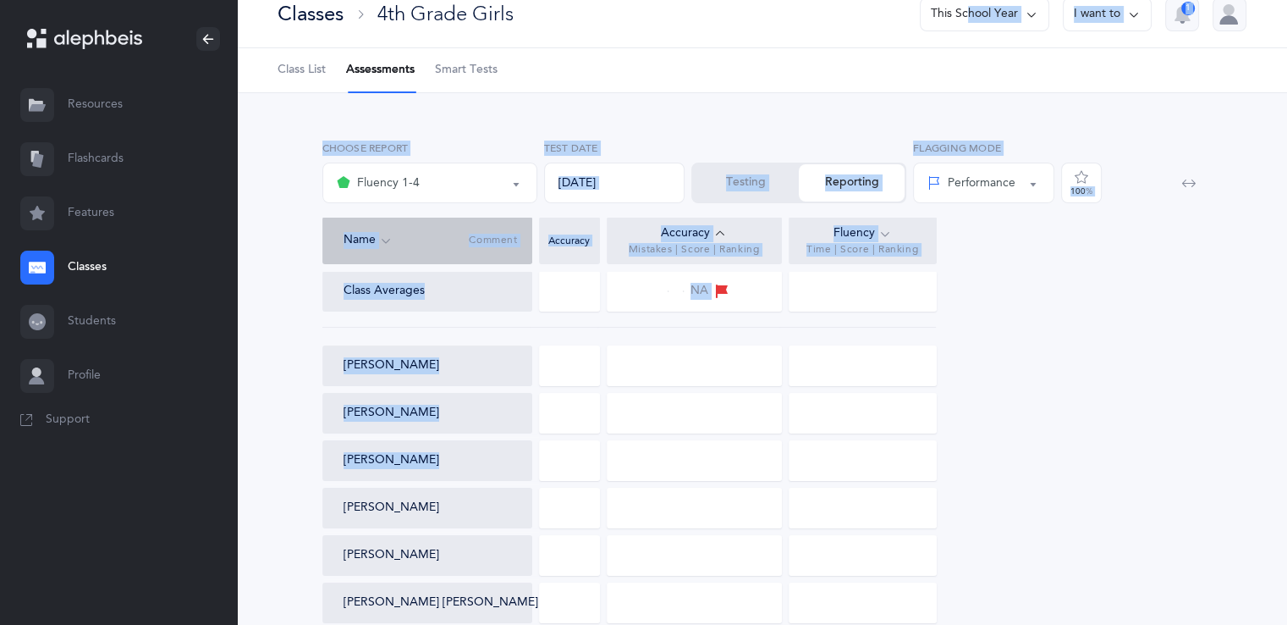
click at [490, 199] on button "Fluency 1-4" at bounding box center [429, 183] width 215 height 41
click at [569, 295] on div at bounding box center [569, 291] width 61 height 41
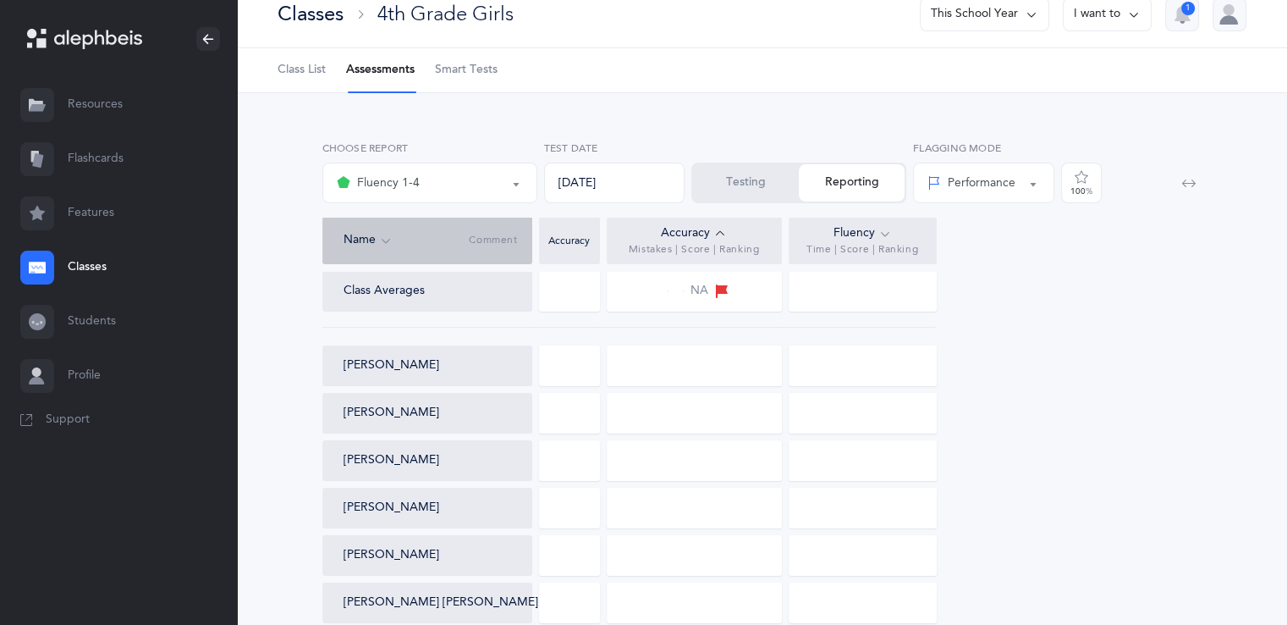
click at [482, 295] on div "Class Averages" at bounding box center [434, 291] width 181 height 17
click at [392, 238] on div "Name" at bounding box center [407, 240] width 126 height 19
click at [821, 250] on span "Time | Score | Ranking" at bounding box center [863, 250] width 112 height 14
click at [701, 303] on div "NA" at bounding box center [694, 291] width 175 height 41
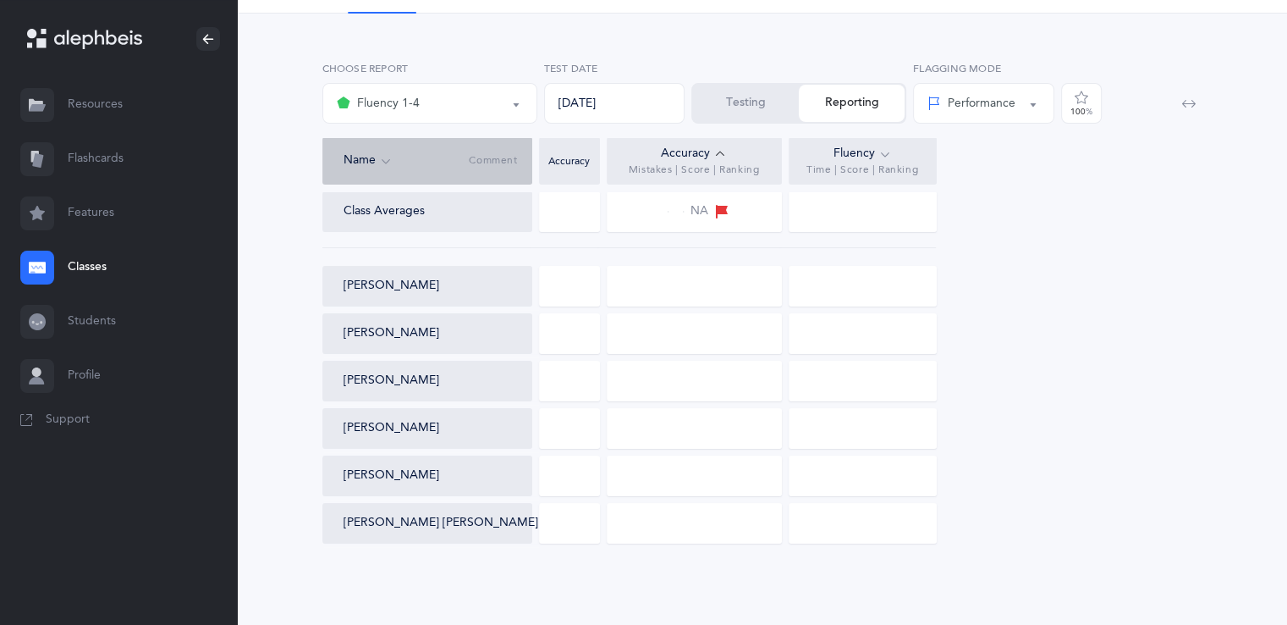
click at [928, 95] on div "Performance" at bounding box center [972, 104] width 88 height 18
click at [1096, 109] on span "100 %" at bounding box center [1081, 103] width 41 height 41
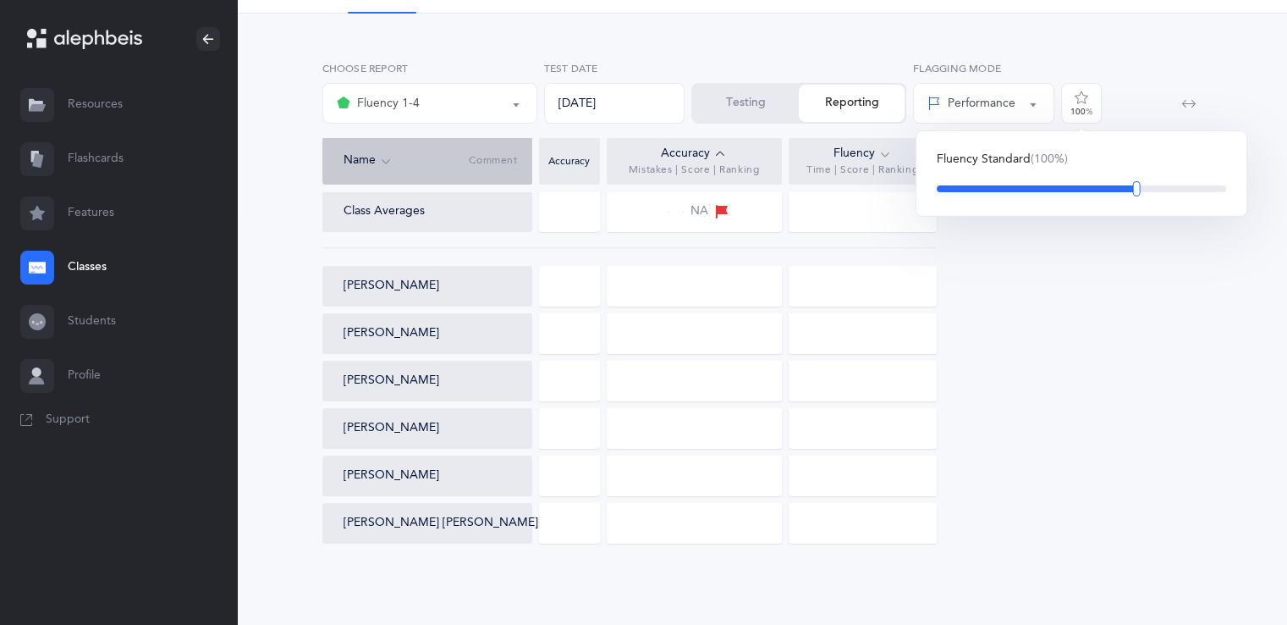
click at [1072, 292] on div "Class Averages NA Yehudis Ezagui Ita Sheina Katz Chana Kotlarsky Rivka Leibowit…" at bounding box center [762, 367] width 880 height 352
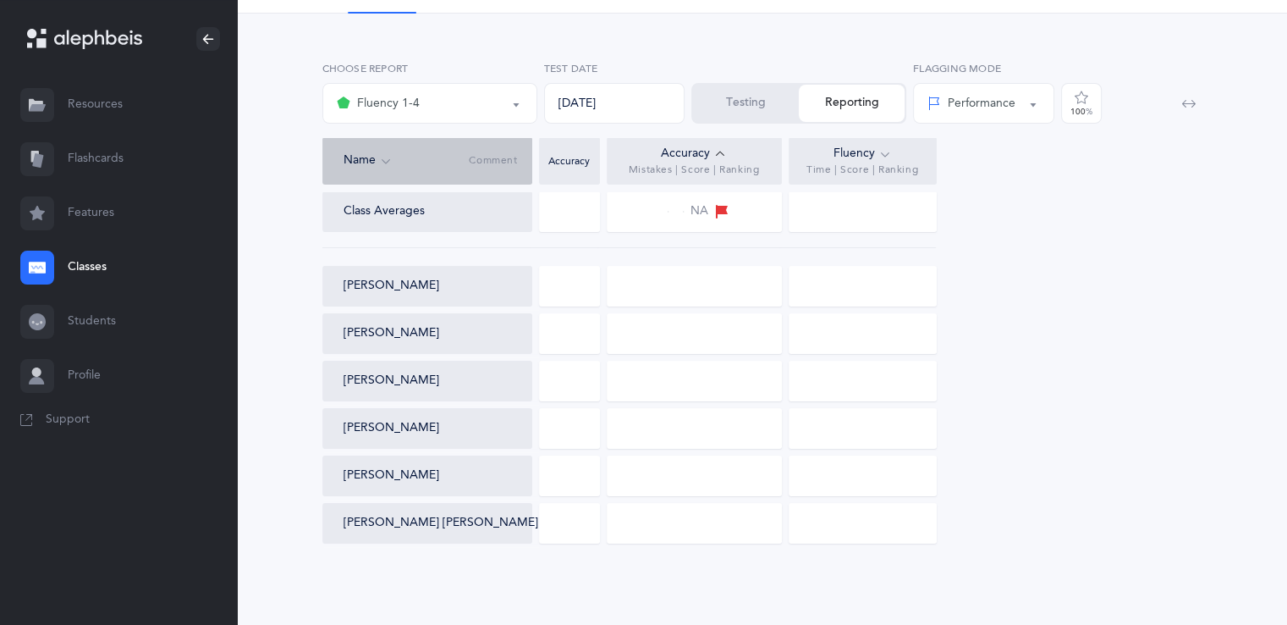
click at [93, 314] on link "Students" at bounding box center [118, 322] width 237 height 54
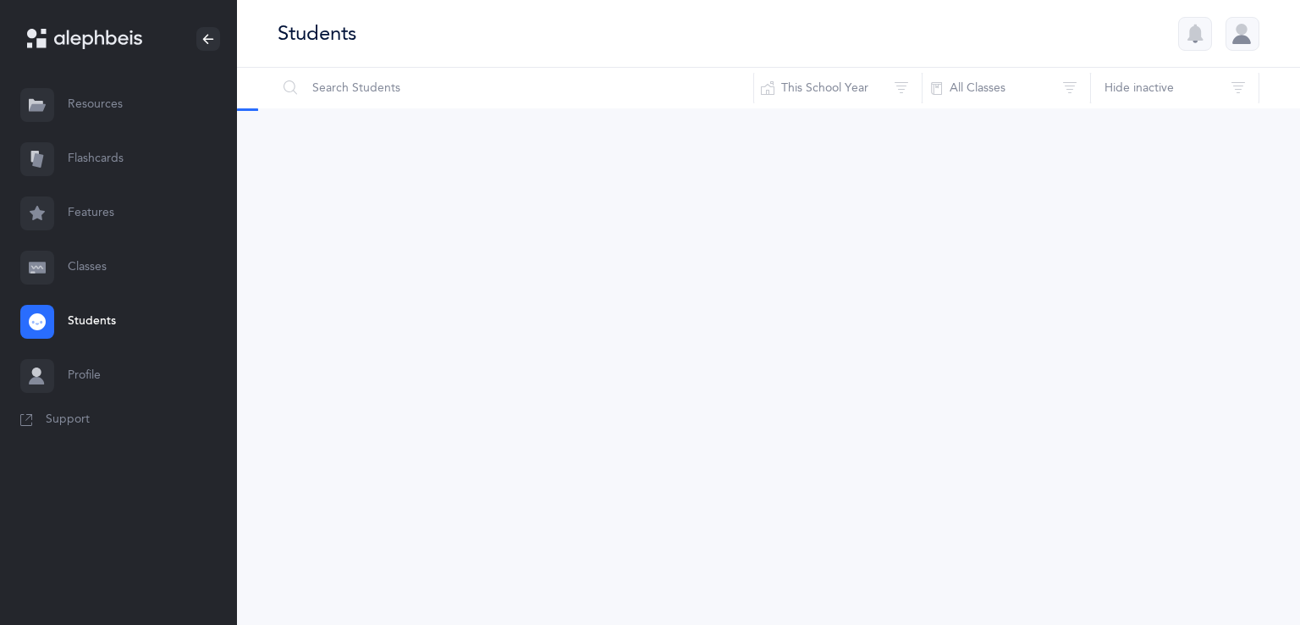
click at [102, 270] on link "Classes" at bounding box center [118, 267] width 237 height 54
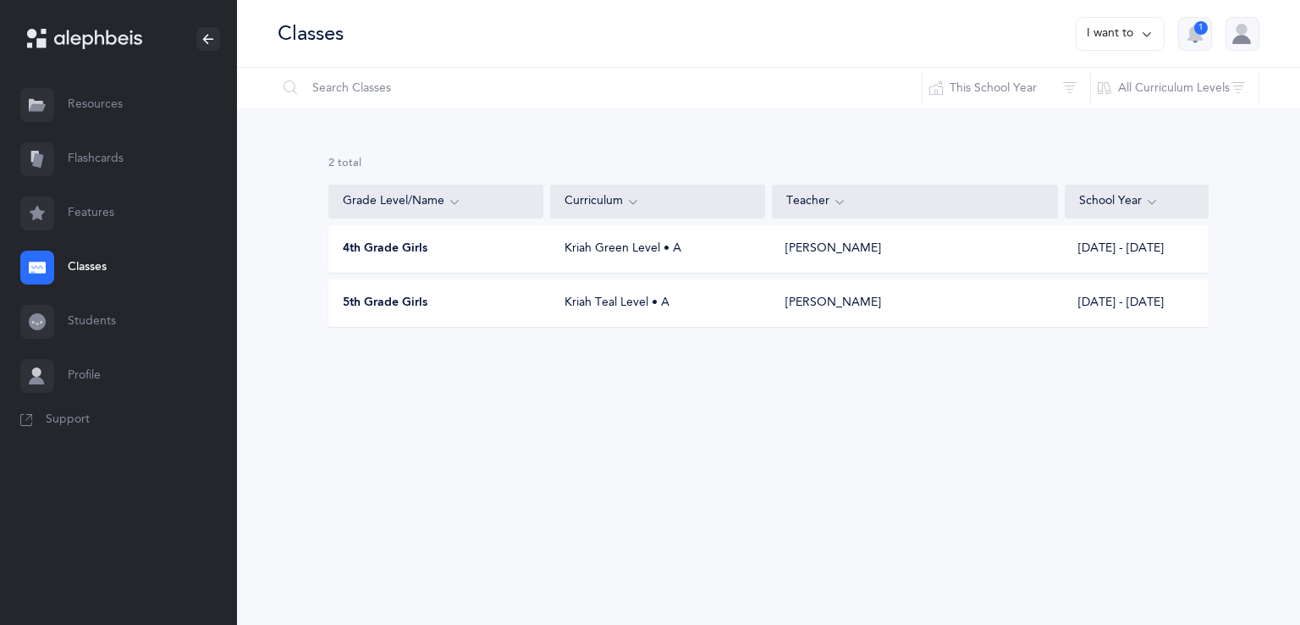
click at [394, 231] on div "4th Grade Girls Kriah Green Level • A Shoshy Deray, Chaya Lever 2025 - 2026" at bounding box center [768, 248] width 880 height 47
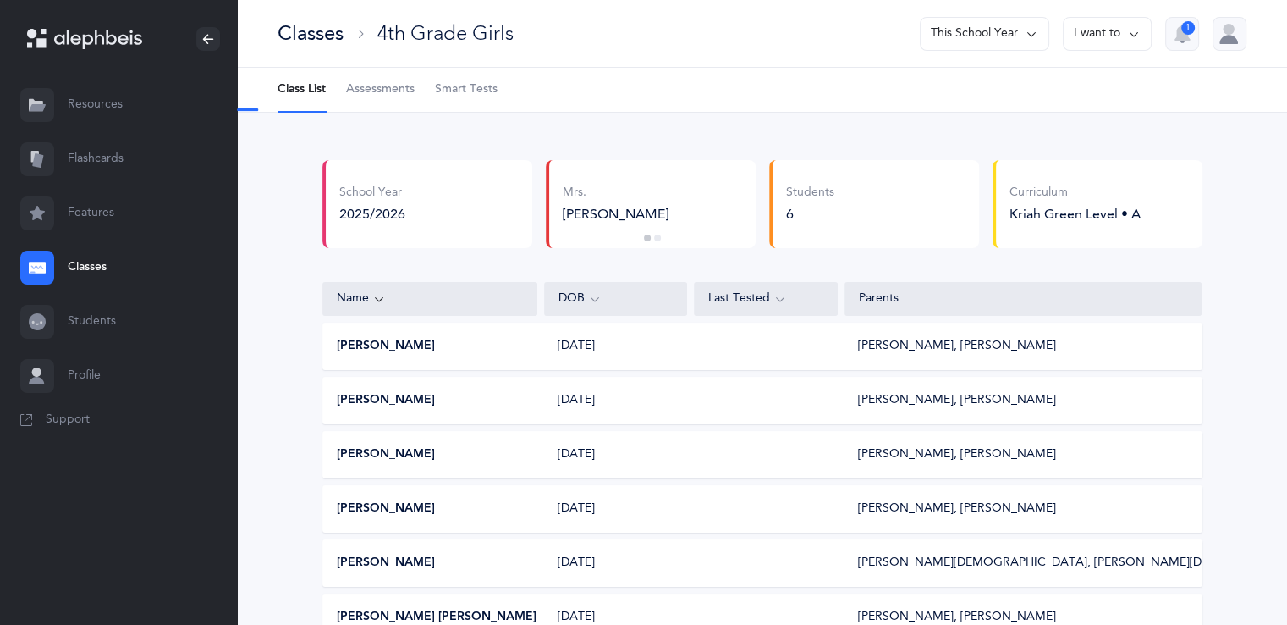
click at [398, 88] on span "Assessments" at bounding box center [380, 89] width 69 height 17
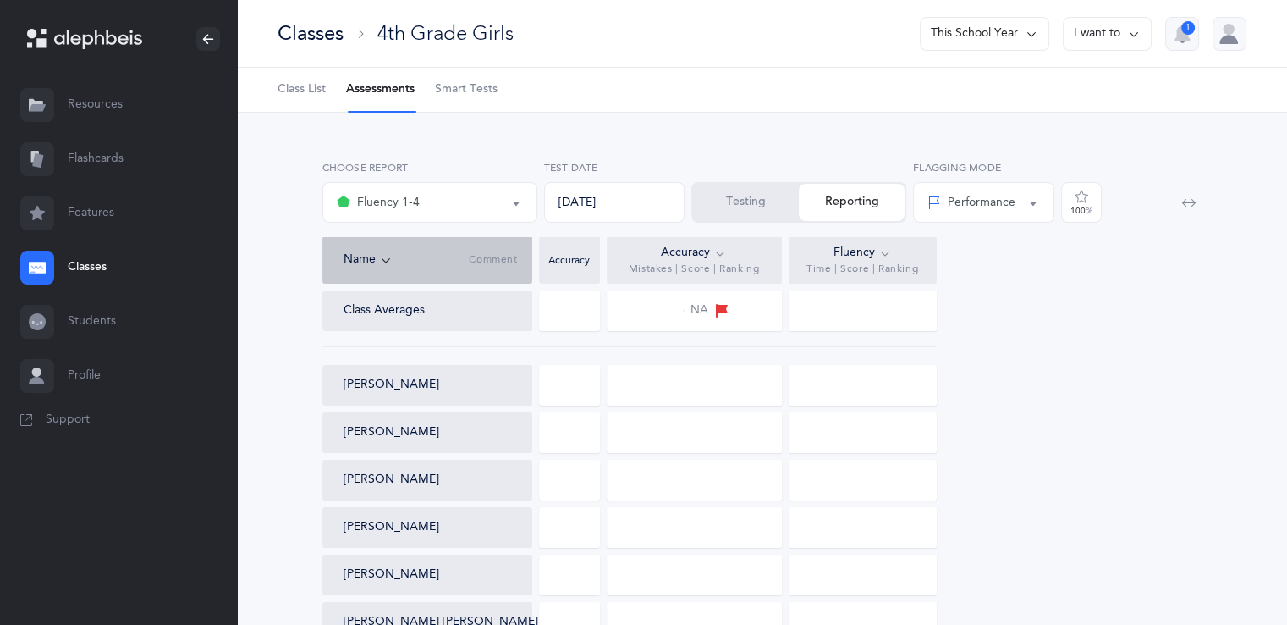
click at [629, 199] on div "[DATE]" at bounding box center [614, 202] width 141 height 41
drag, startPoint x: 629, startPoint y: 199, endPoint x: 504, endPoint y: 209, distance: 124.8
click at [504, 209] on div "Fluency 1-4 Fluency 1-4 Choose report 09/10/2025 Test Date Testing Reporting Pe…" at bounding box center [762, 194] width 887 height 83
click at [623, 187] on div "[DATE]" at bounding box center [614, 202] width 141 height 41
click at [635, 255] on div "Accuracy Mistakes | Score | Ranking" at bounding box center [694, 259] width 175 height 47
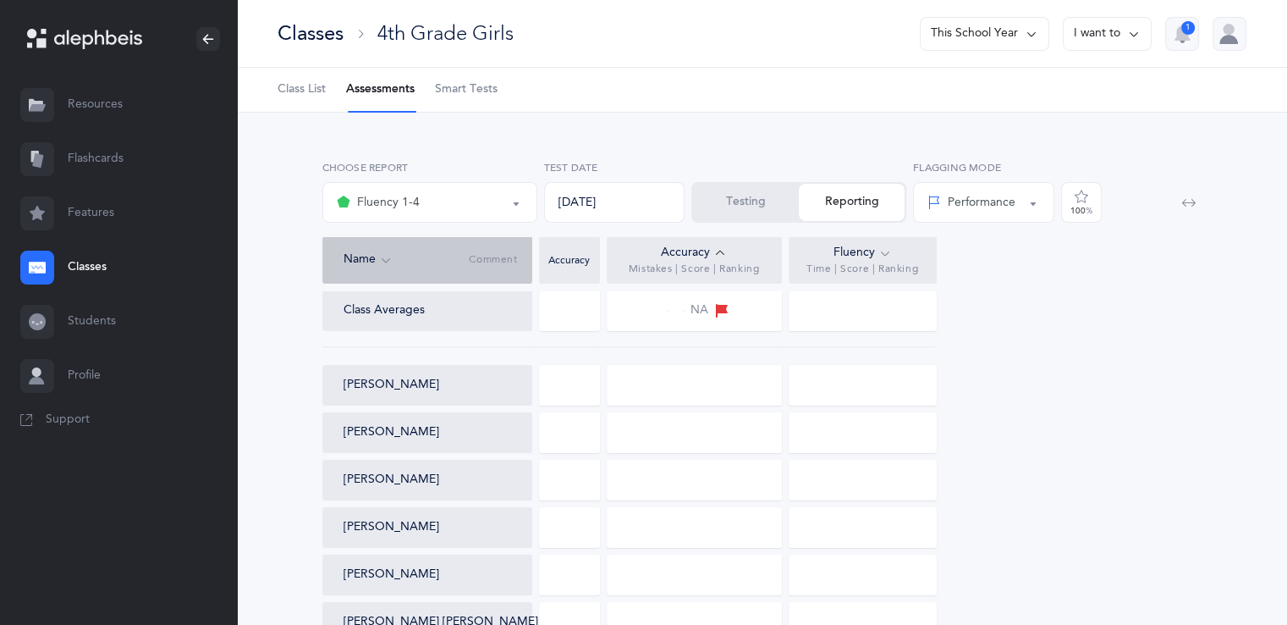
click at [635, 255] on div "Accuracy Mistakes | Score | Ranking" at bounding box center [694, 259] width 175 height 47
click at [706, 313] on span "NA" at bounding box center [700, 310] width 18 height 17
click at [554, 393] on div at bounding box center [569, 385] width 61 height 41
click at [823, 288] on div "Name Comment Accuracy Accuracy Mistakes | Score | Ranking Fluency Time | Score …" at bounding box center [762, 263] width 880 height 54
click at [823, 304] on div at bounding box center [863, 310] width 148 height 41
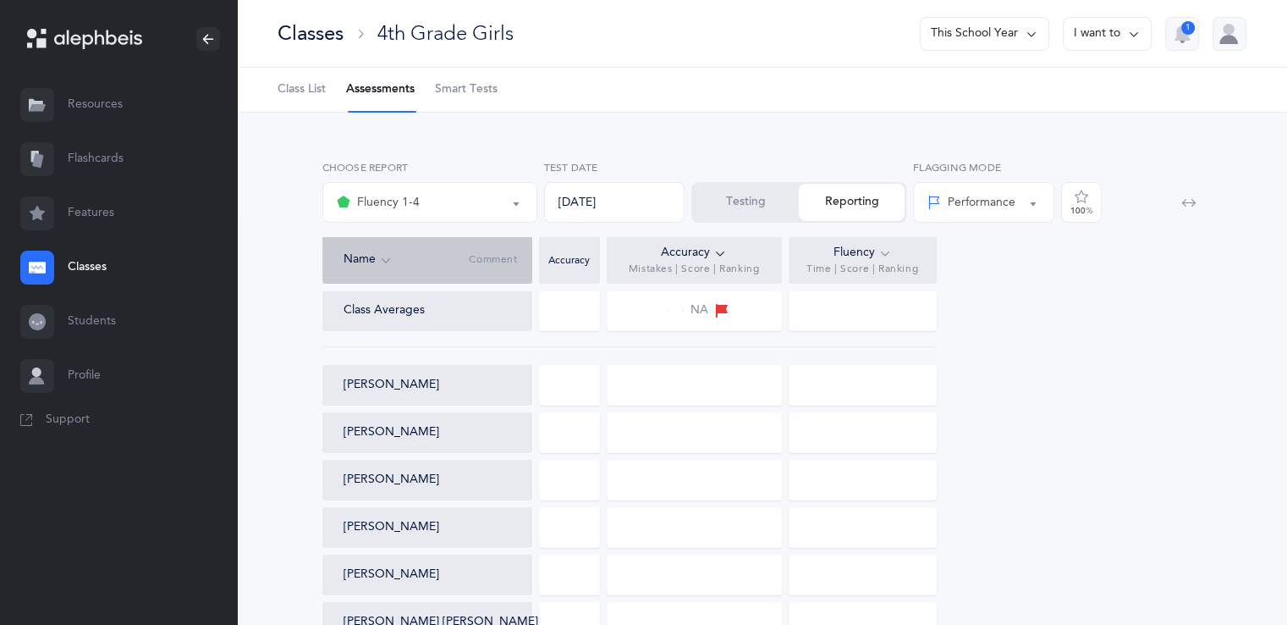
click at [823, 304] on div at bounding box center [863, 310] width 148 height 41
click at [844, 306] on div at bounding box center [863, 310] width 148 height 41
click at [422, 214] on div "Fluency 1-4" at bounding box center [430, 202] width 186 height 29
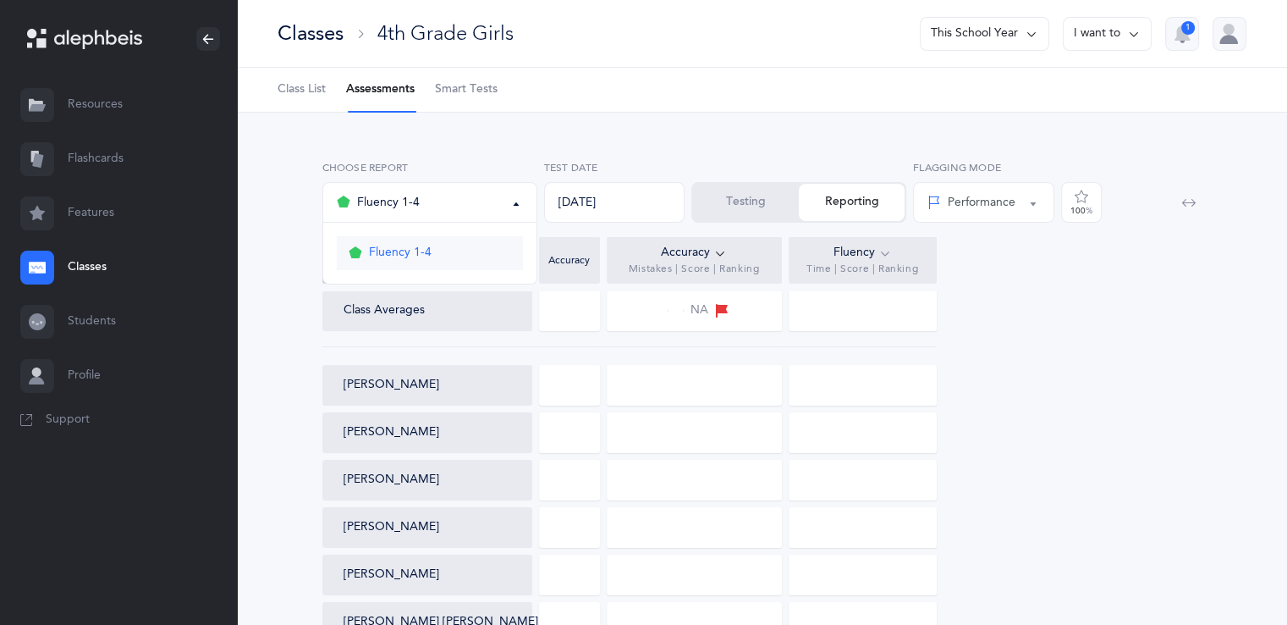
click at [431, 248] on link "Fluency 1-4" at bounding box center [430, 253] width 186 height 34
select select "19"
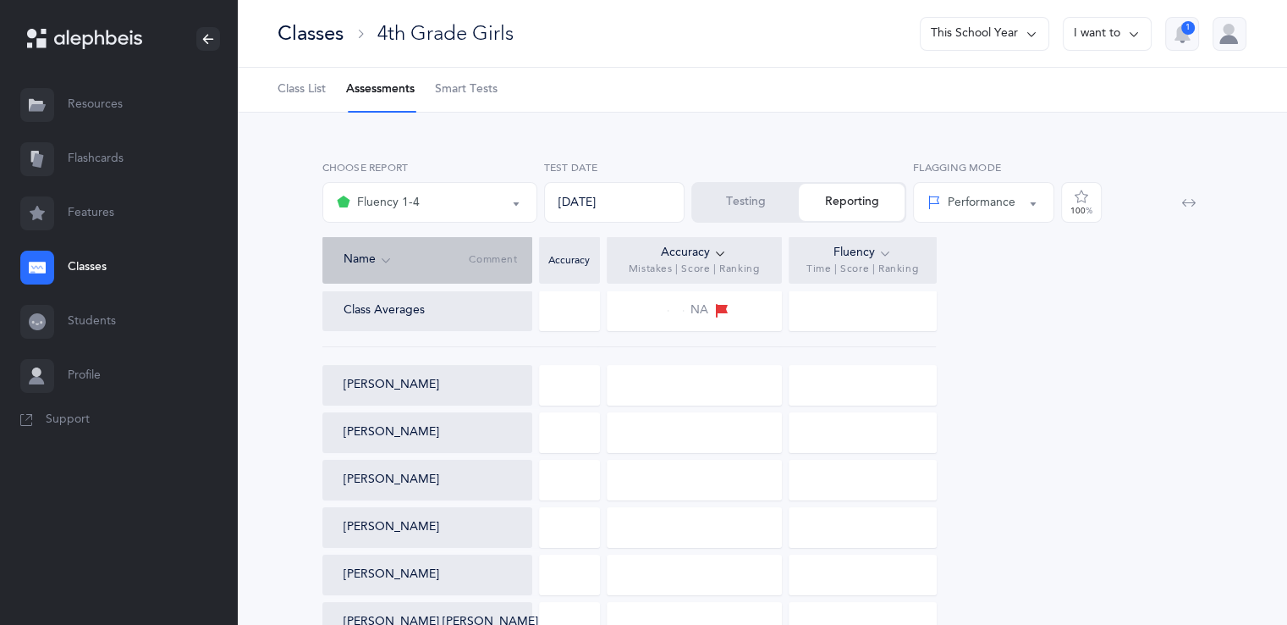
click at [574, 328] on div at bounding box center [569, 310] width 61 height 41
click at [585, 458] on div "Class Averages NA Yehudis Ezagui Ita Sheina Katz Chana Kotlarsky Rivka Leibowit…" at bounding box center [762, 466] width 880 height 352
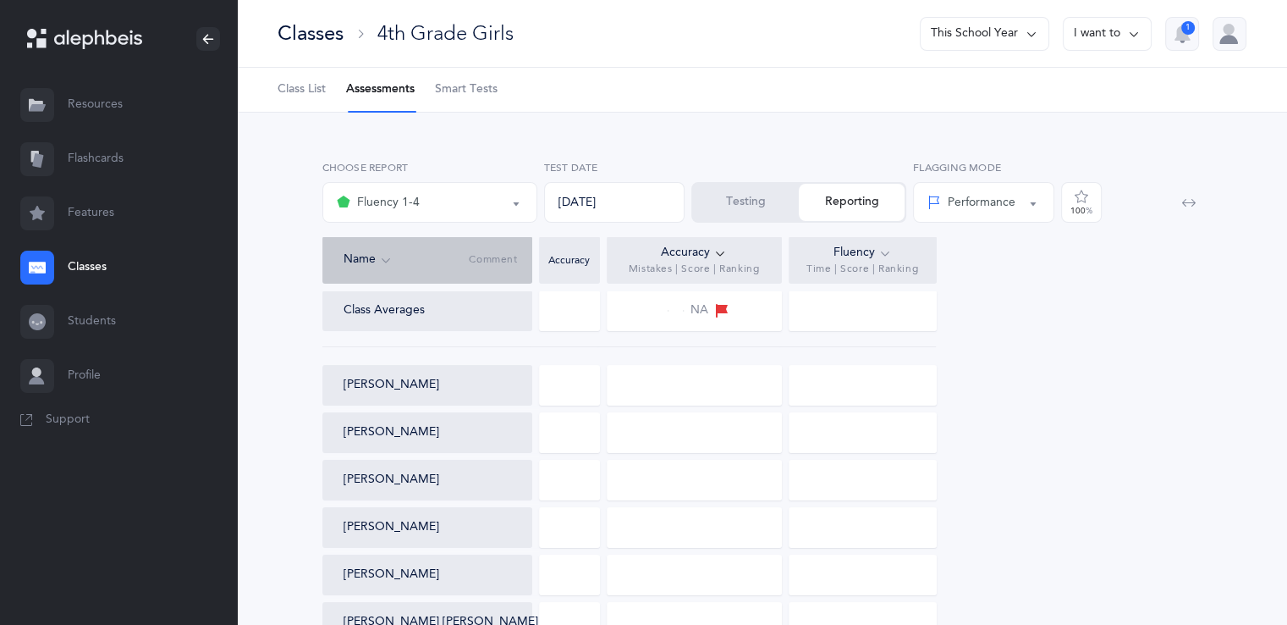
click at [471, 102] on link "Smart Tests" at bounding box center [466, 90] width 63 height 44
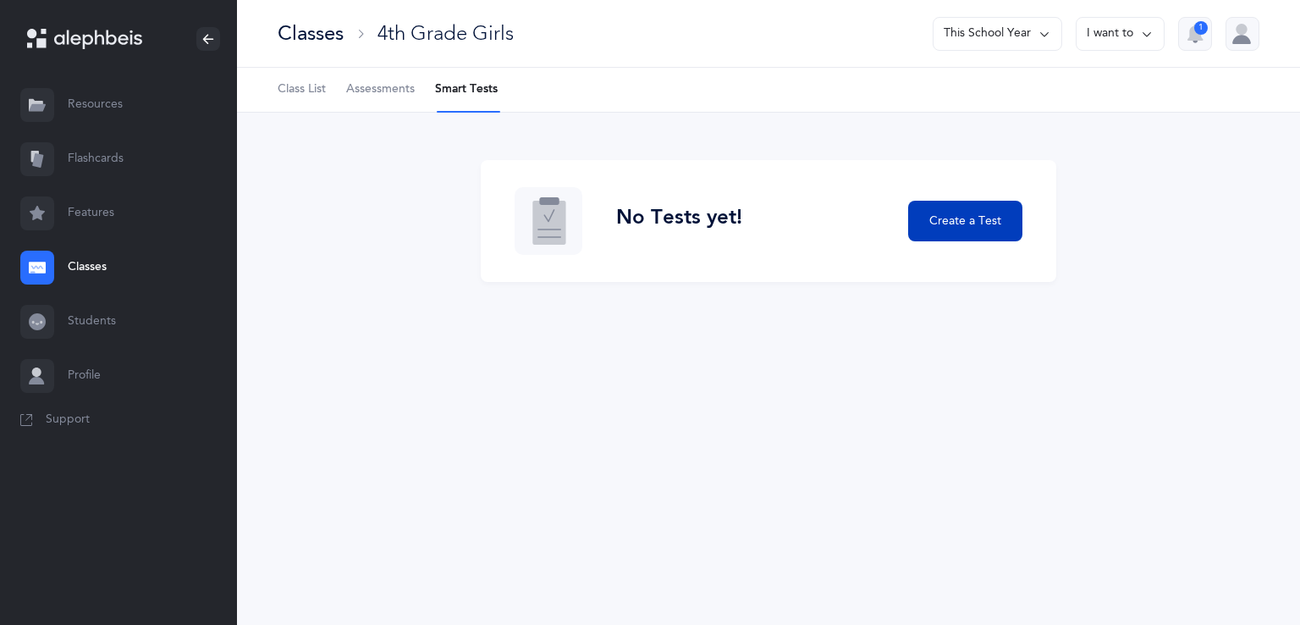
click at [945, 231] on button "Create a Test" at bounding box center [965, 221] width 114 height 41
select select "letters-nekudos"
select select
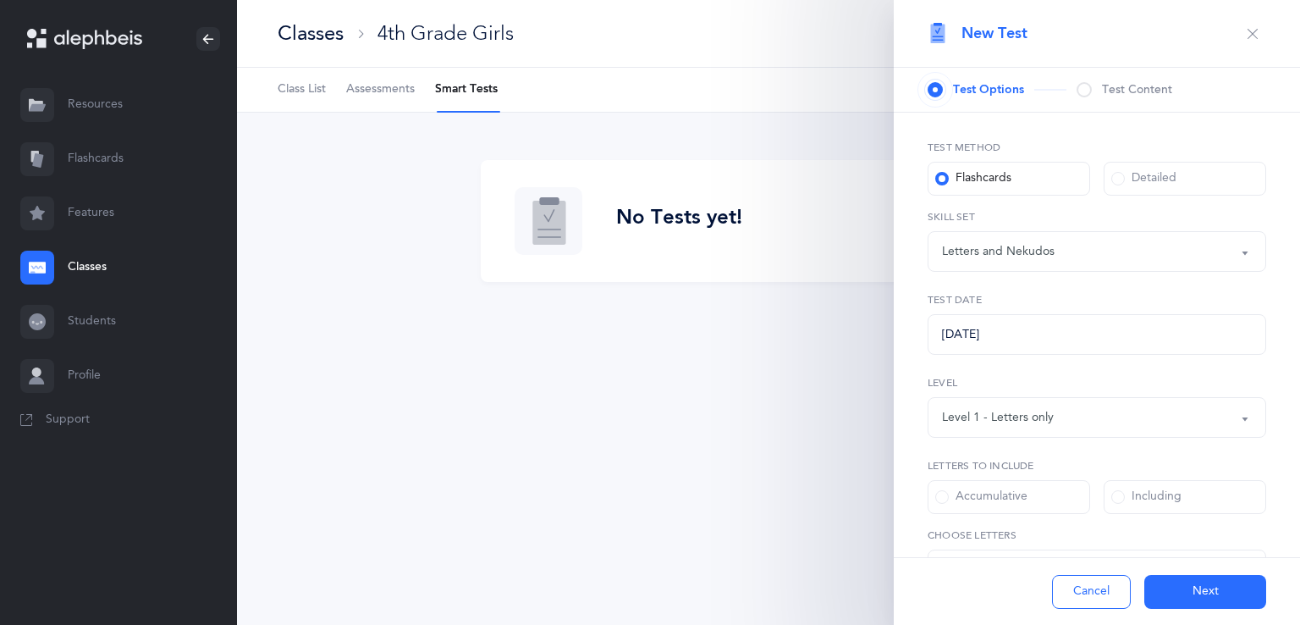
select select "27"
click at [1246, 30] on icon "button" at bounding box center [1253, 34] width 14 height 14
